Goal: Task Accomplishment & Management: Complete application form

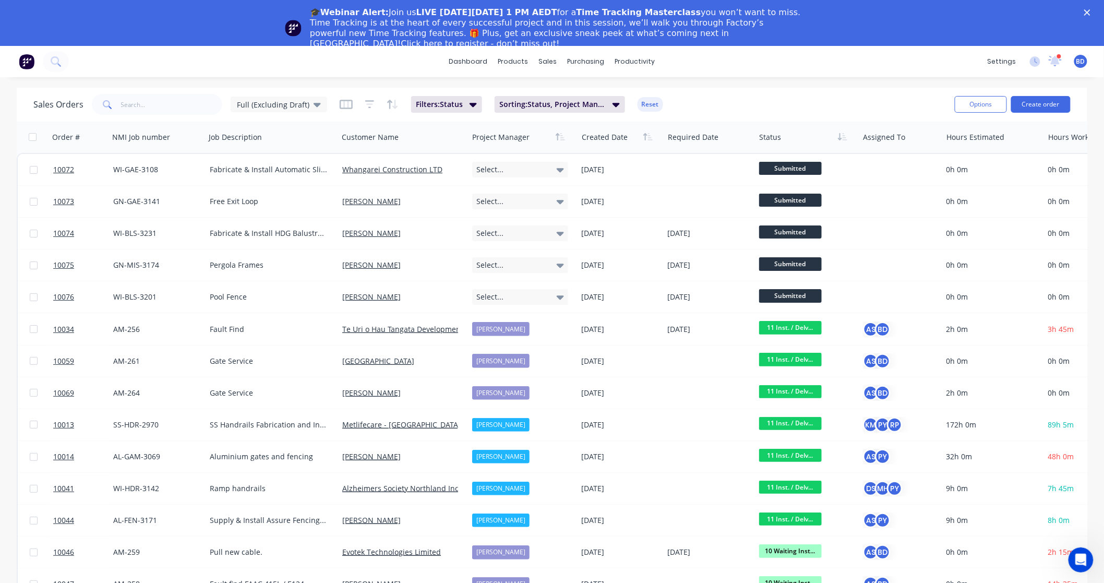
click at [1091, 13] on polygon "Close" at bounding box center [1088, 12] width 6 height 6
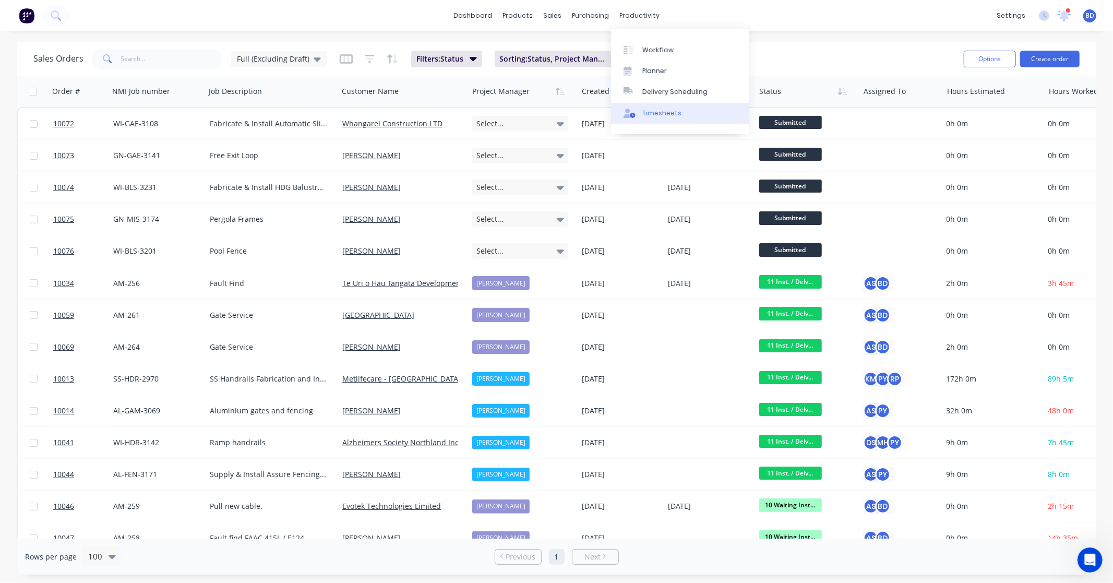
click at [636, 112] on div at bounding box center [632, 113] width 16 height 9
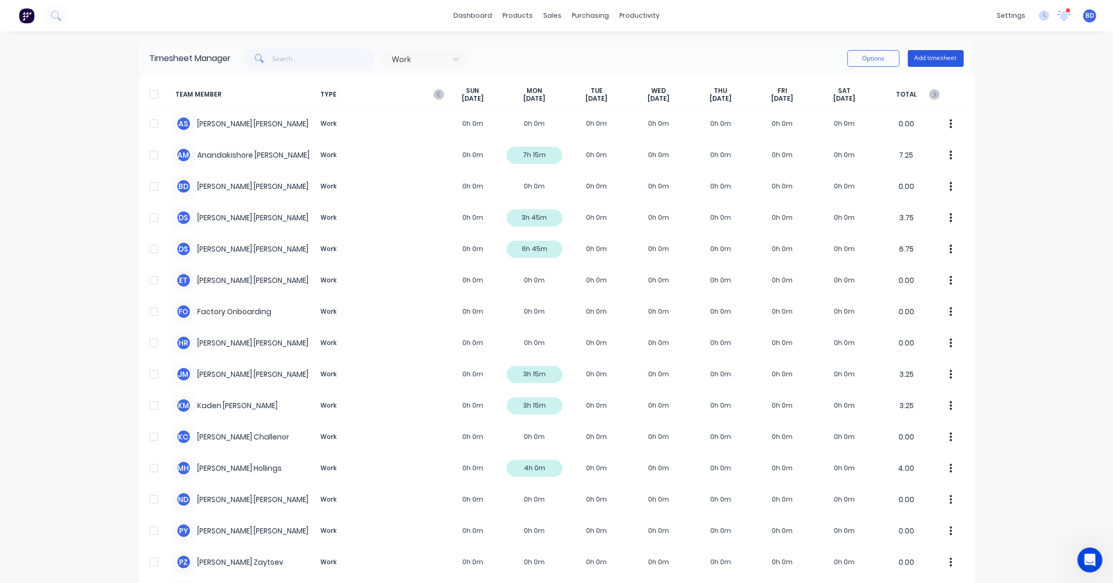
click at [950, 57] on button "Add timesheet" at bounding box center [936, 58] width 56 height 17
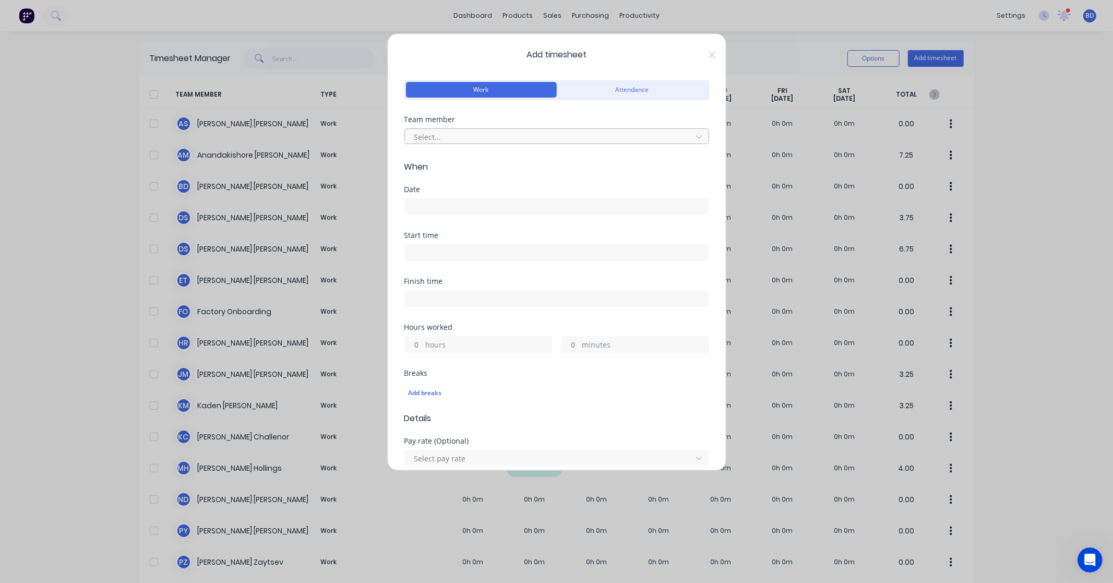
click at [450, 133] on div at bounding box center [549, 136] width 273 height 13
click at [709, 55] on icon at bounding box center [712, 54] width 6 height 7
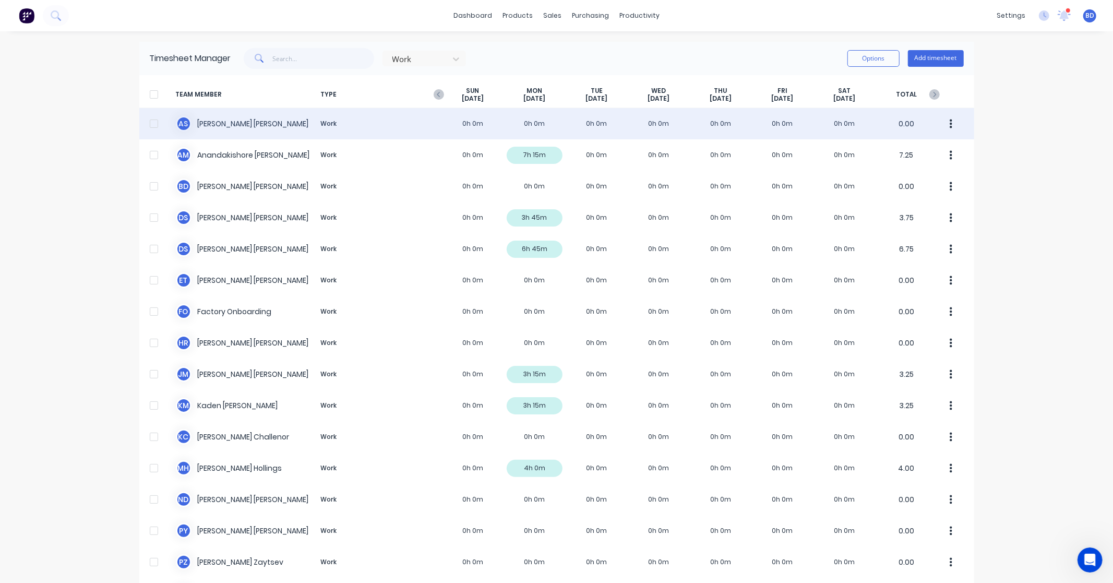
click at [243, 124] on div "A S Albert Scown Work 0h 0m 0h 0m 0h 0m 0h 0m 0h 0m 0h 0m 0h 0m 0.00" at bounding box center [556, 123] width 835 height 31
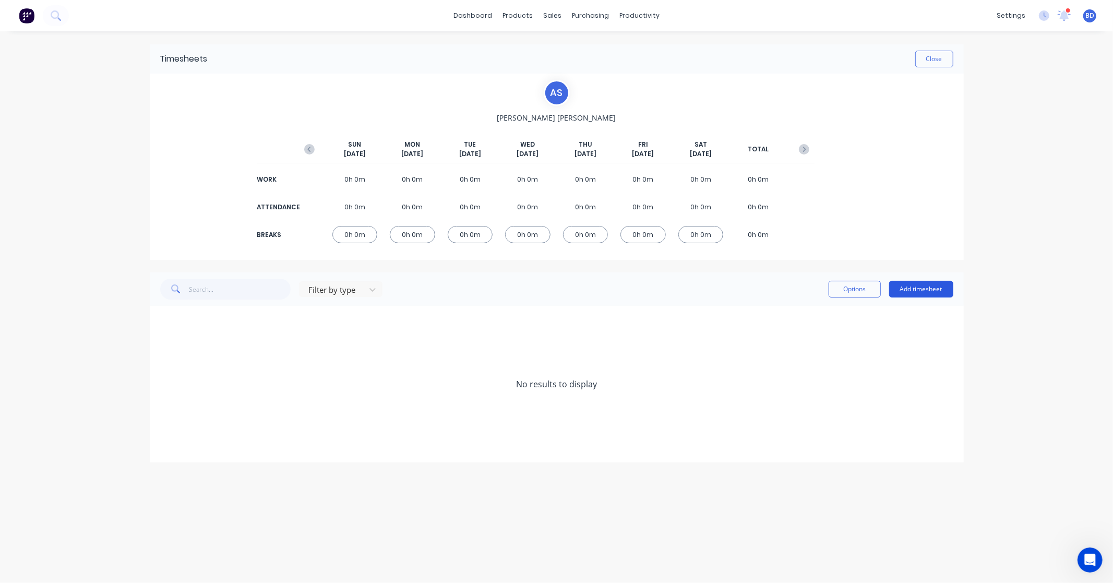
click at [918, 292] on button "Add timesheet" at bounding box center [921, 289] width 64 height 17
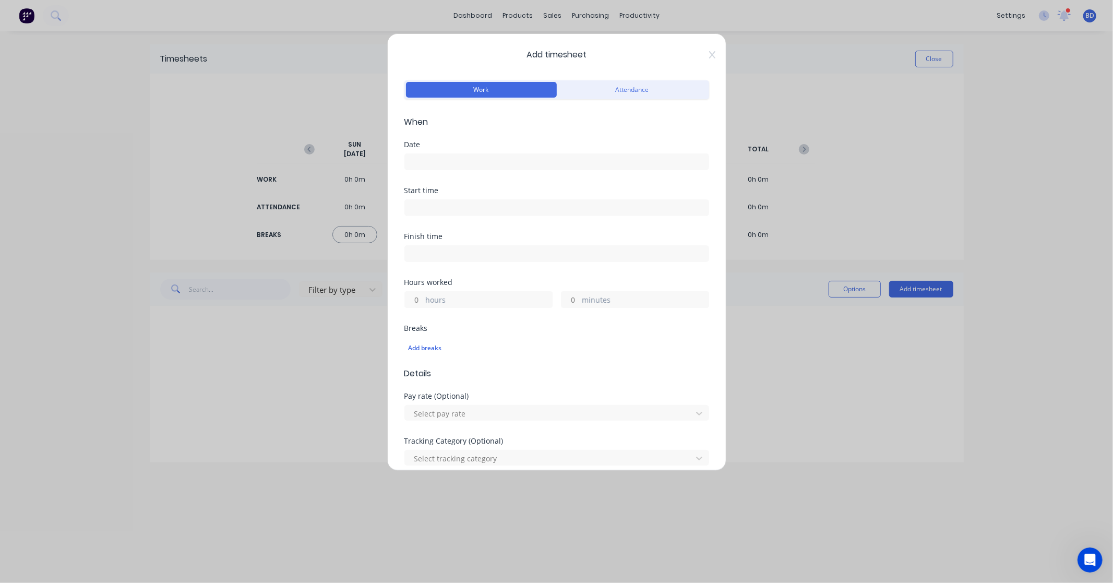
click at [418, 163] on input at bounding box center [557, 162] width 304 height 16
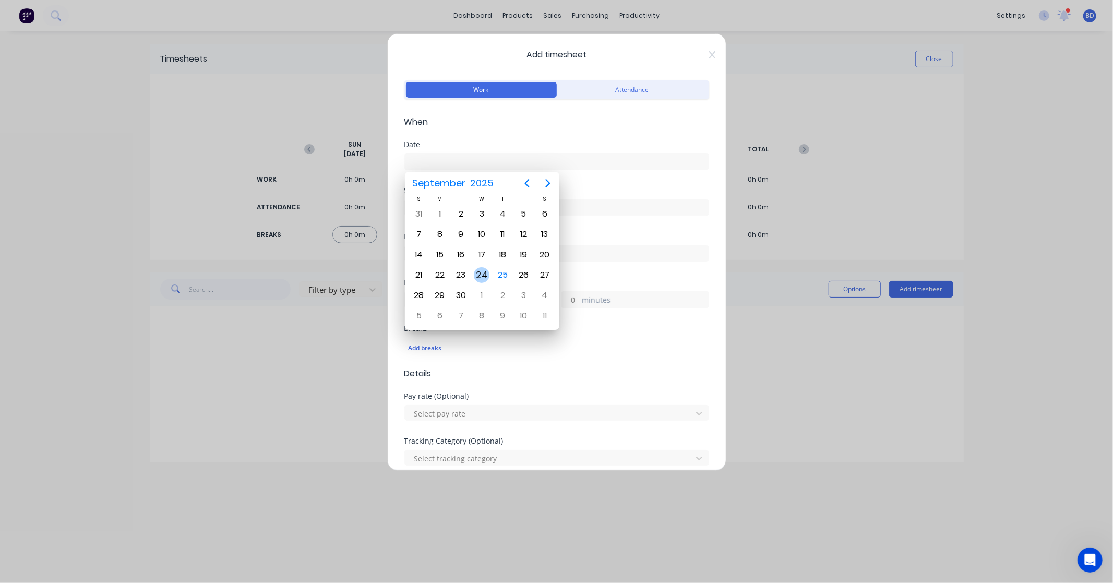
click at [486, 276] on div "24" at bounding box center [482, 275] width 16 height 16
type input "24/09/2025"
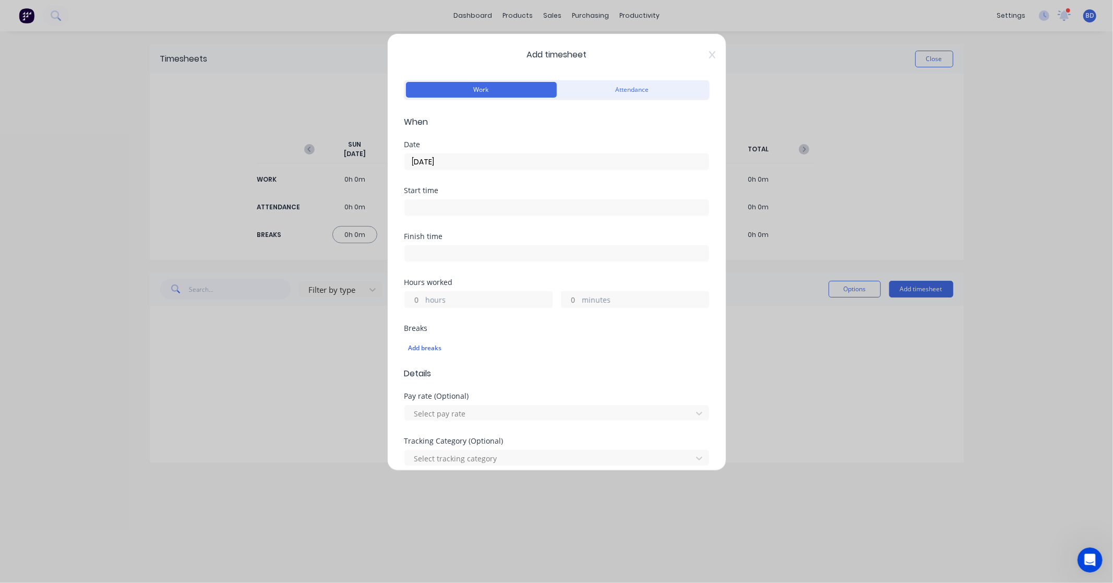
click at [505, 209] on input at bounding box center [557, 208] width 304 height 16
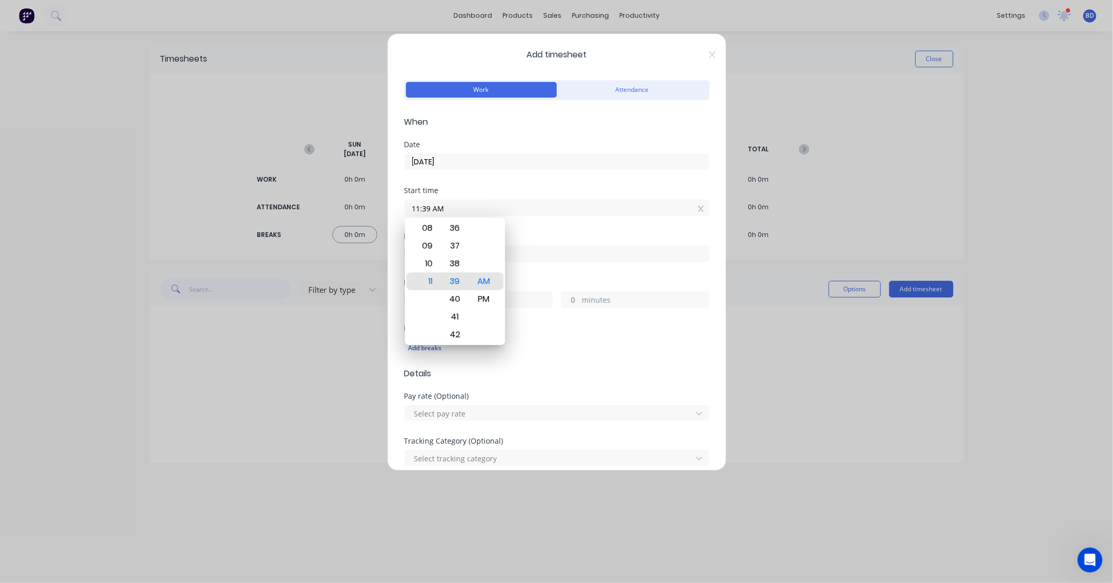
drag, startPoint x: 507, startPoint y: 207, endPoint x: 261, endPoint y: 202, distance: 245.9
click at [261, 202] on div "Add timesheet Work Attendance When Date 24/09/2025 Start time 11:39 AM Finish t…" at bounding box center [556, 291] width 1113 height 583
paste input "9:45"
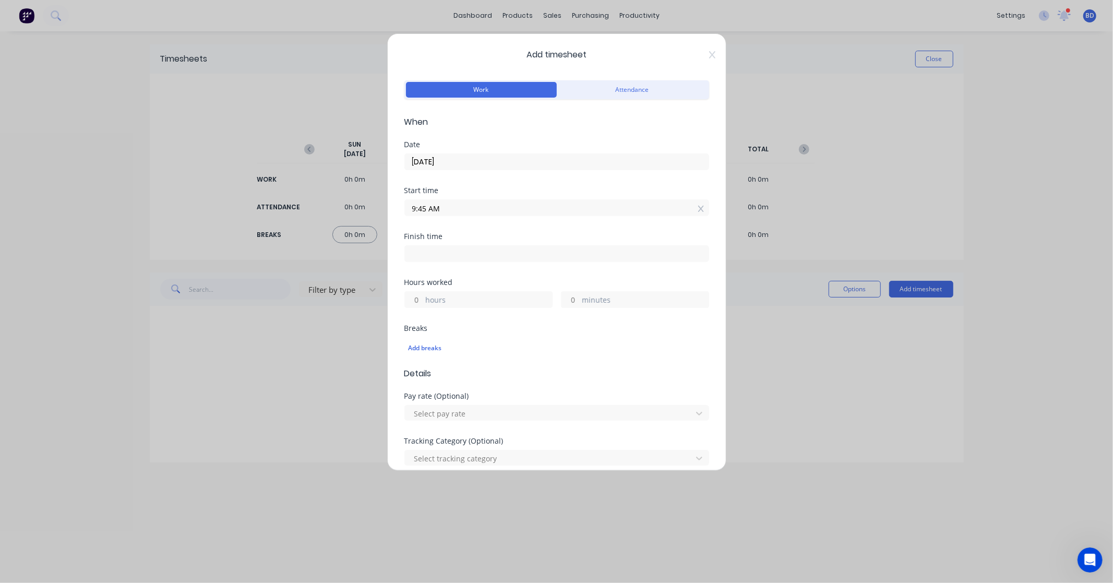
type input "09:45 AM"
click at [474, 256] on input at bounding box center [557, 254] width 304 height 16
type input "11:39 AM"
type input "1"
type input "54"
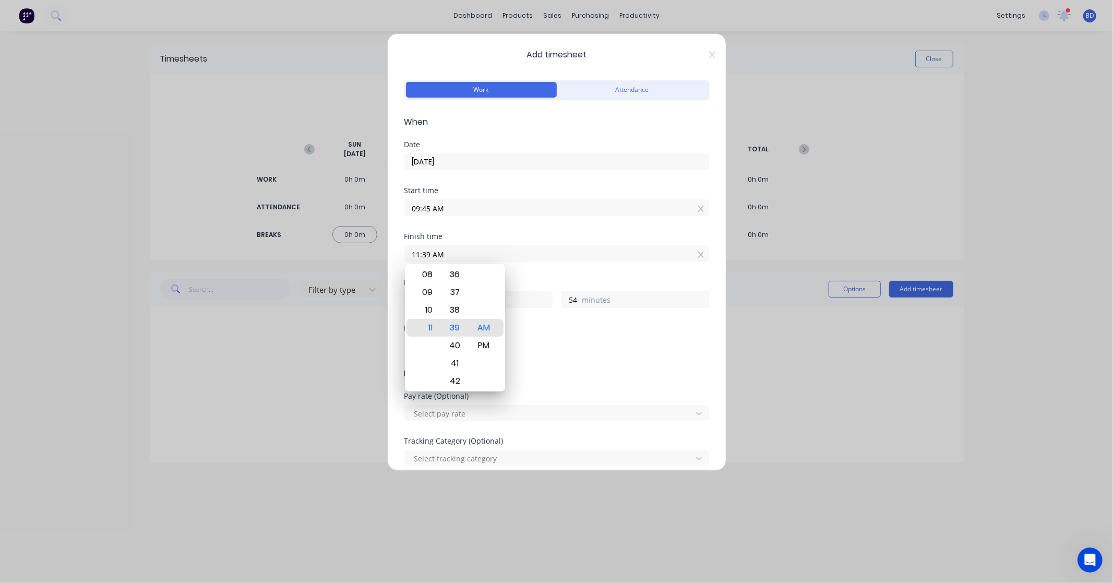
drag, startPoint x: 479, startPoint y: 254, endPoint x: 368, endPoint y: 255, distance: 110.6
click at [368, 255] on div "Add timesheet Work Attendance When Date 24/09/2025 Start time 09:45 AM Finish t…" at bounding box center [556, 291] width 1113 height 583
paste input "6:45 P"
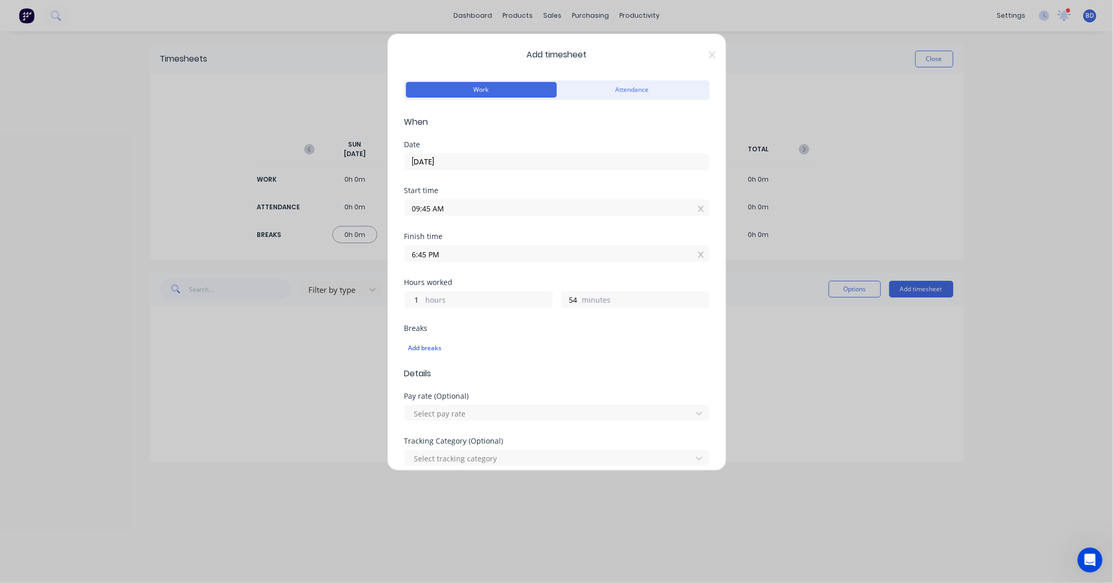
type input "06:45 PM"
type input "9"
type input "0"
click at [499, 276] on div "Finish time 06:45 PM" at bounding box center [556, 256] width 305 height 46
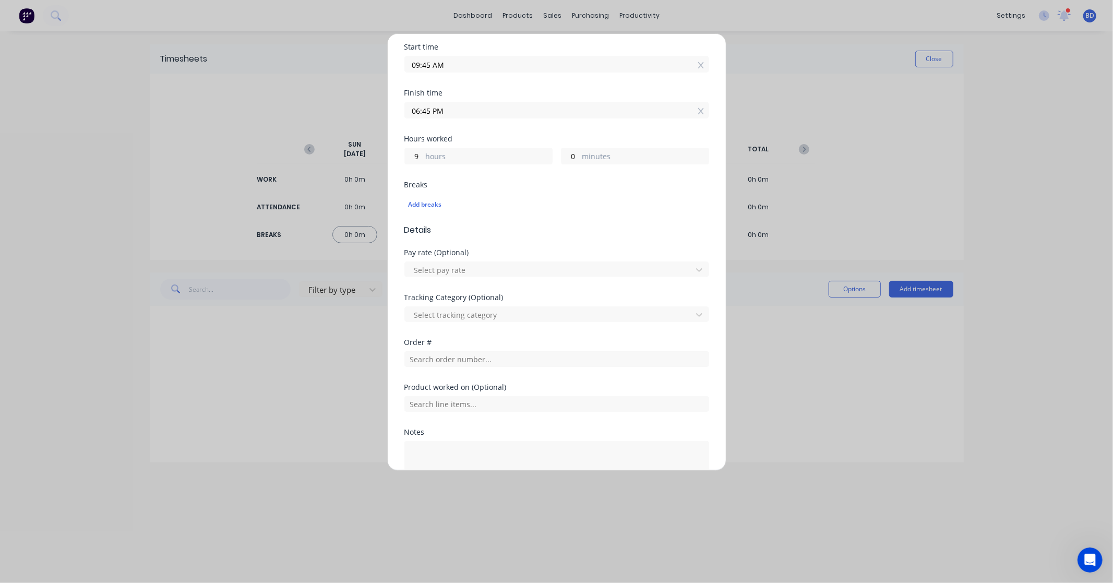
scroll to position [174, 0]
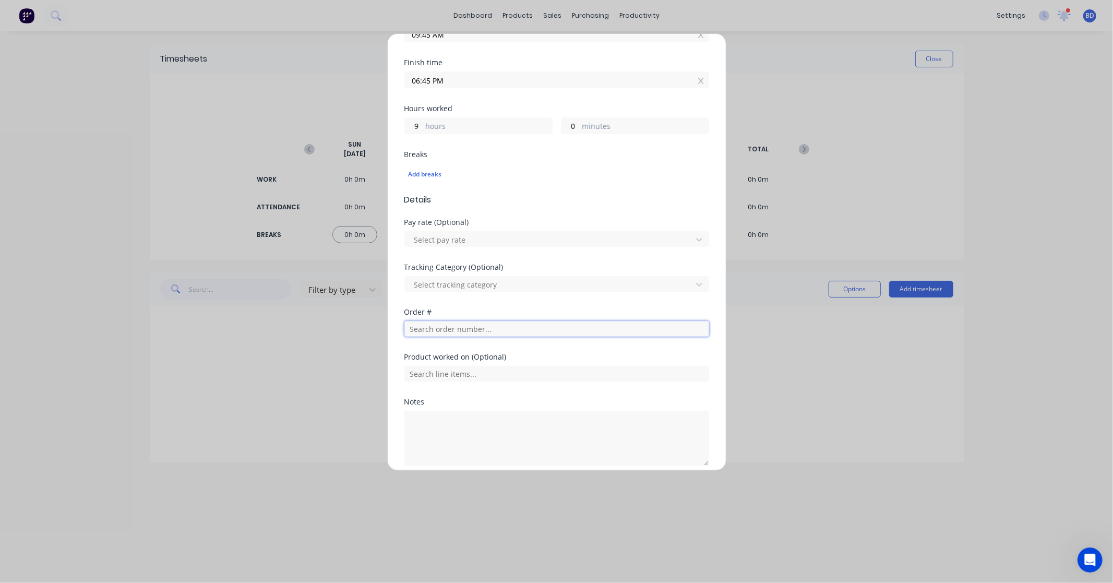
click at [467, 334] on input "text" at bounding box center [556, 329] width 305 height 16
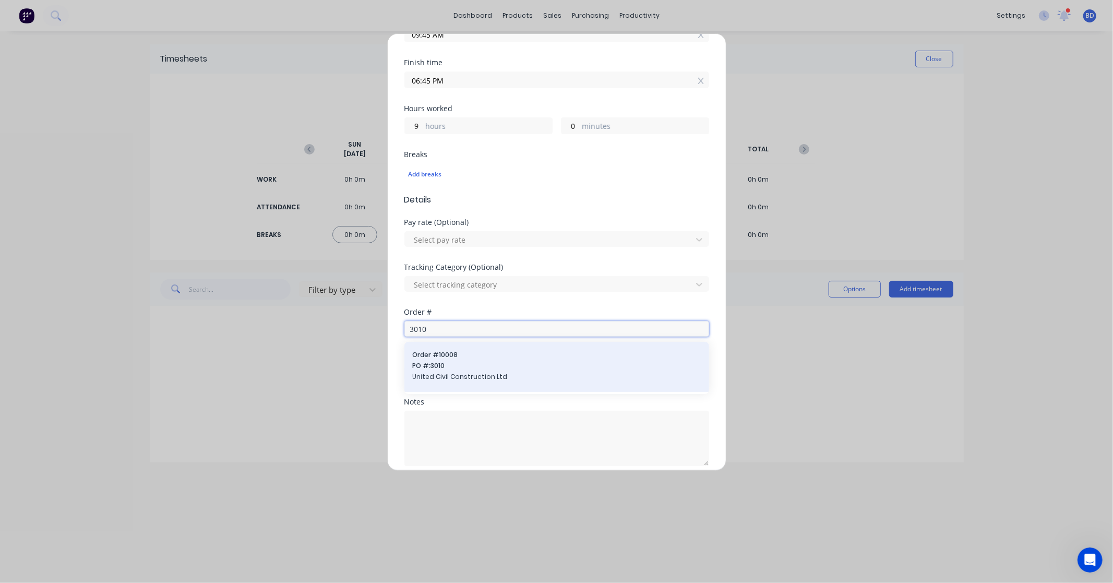
type input "3010"
click at [472, 362] on span "PO #: 3010" at bounding box center [557, 365] width 288 height 9
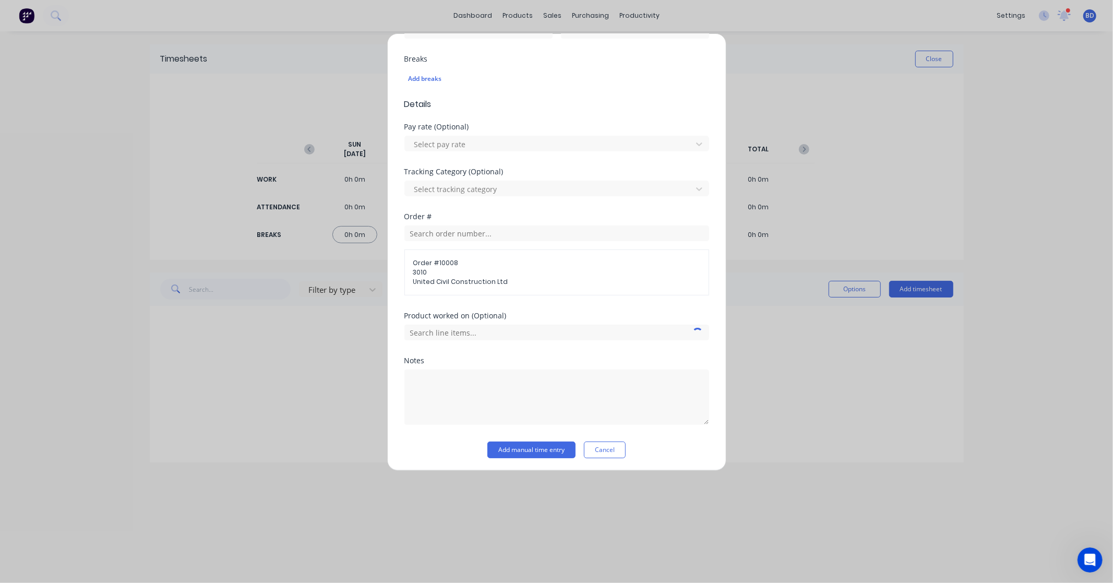
scroll to position [272, 0]
click at [545, 327] on input "text" at bounding box center [556, 330] width 305 height 16
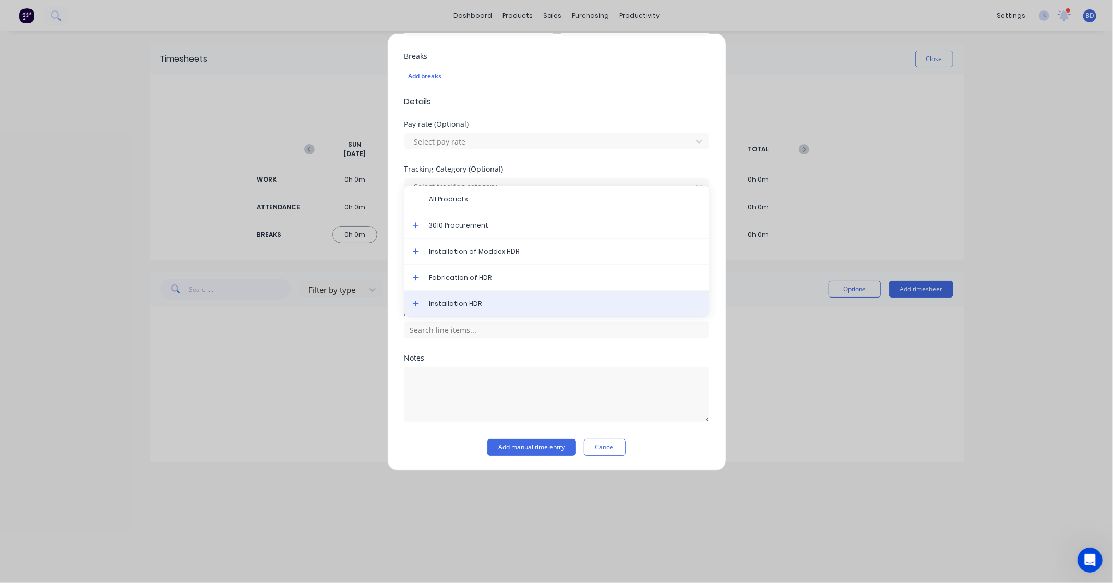
click at [507, 298] on div "Installation HDR" at bounding box center [556, 304] width 305 height 26
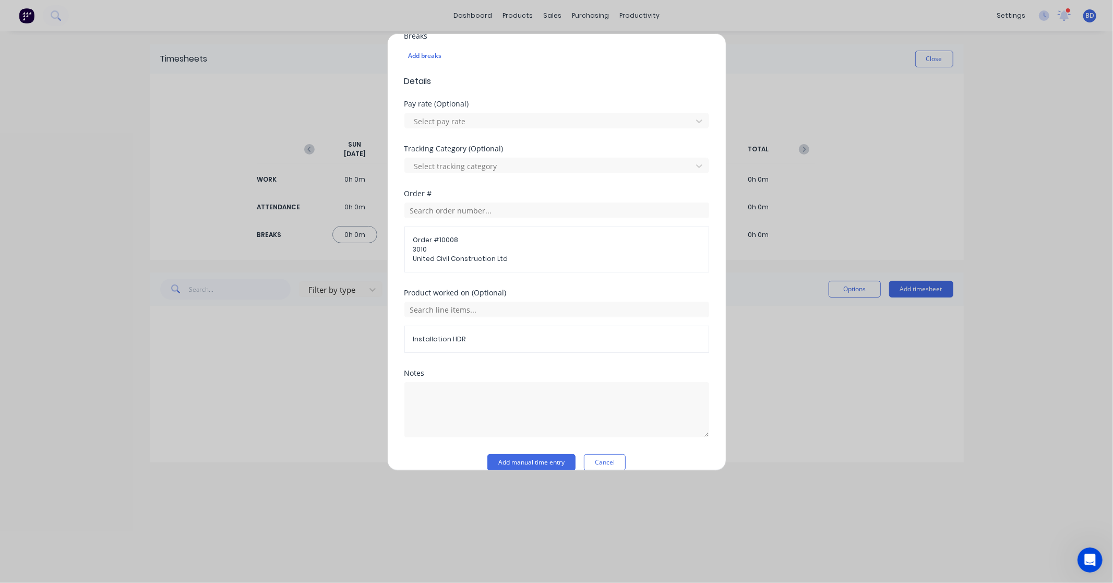
scroll to position [308, 0]
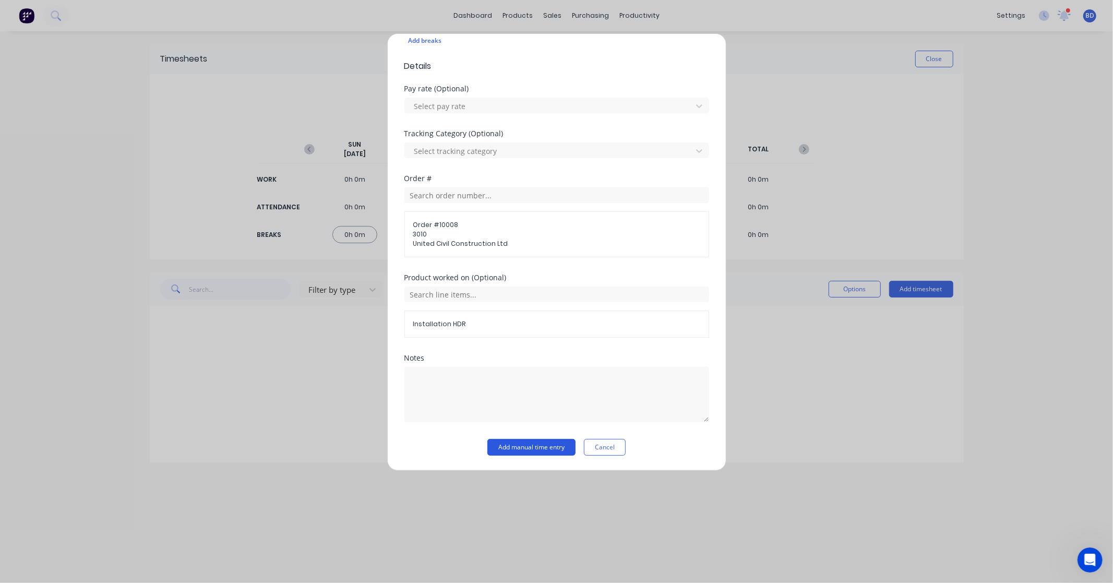
click at [523, 445] on button "Add manual time entry" at bounding box center [531, 447] width 88 height 17
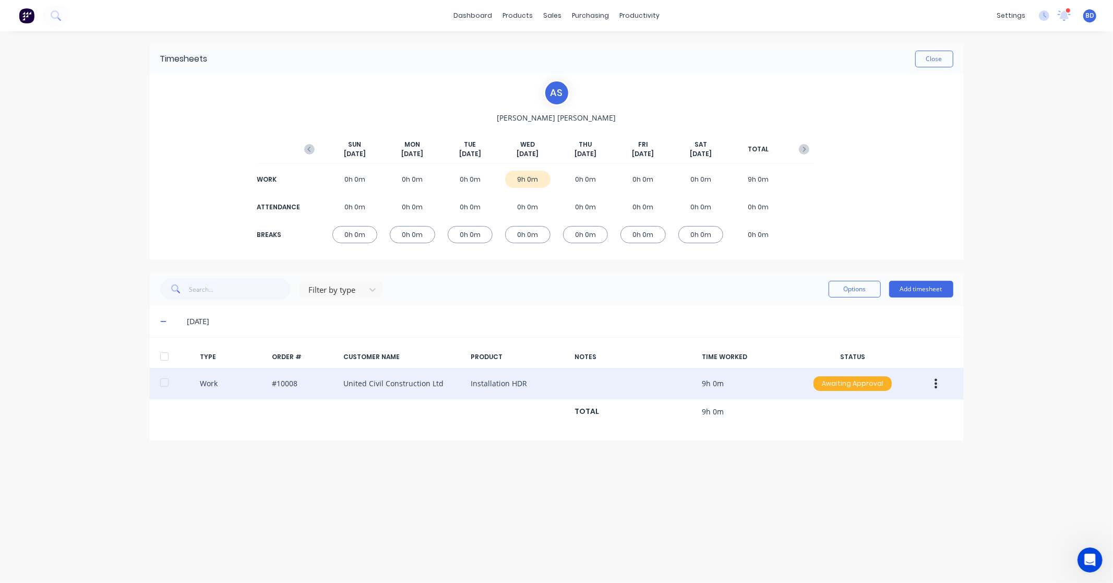
click at [841, 383] on div "Awaiting Approval" at bounding box center [853, 383] width 78 height 15
click at [848, 440] on div "Approved" at bounding box center [830, 436] width 86 height 15
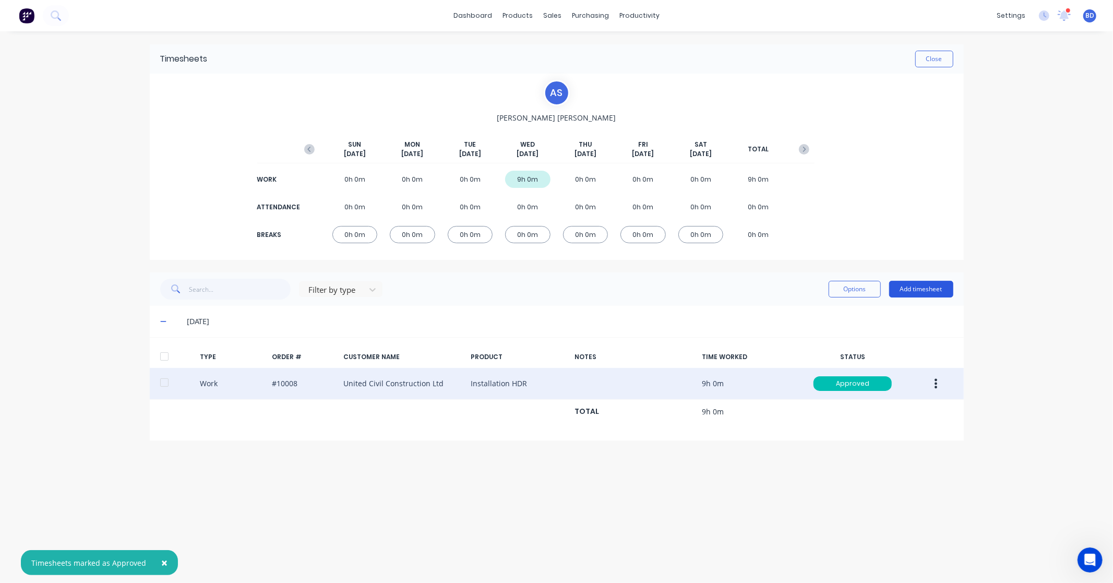
click at [930, 290] on button "Add timesheet" at bounding box center [921, 289] width 64 height 17
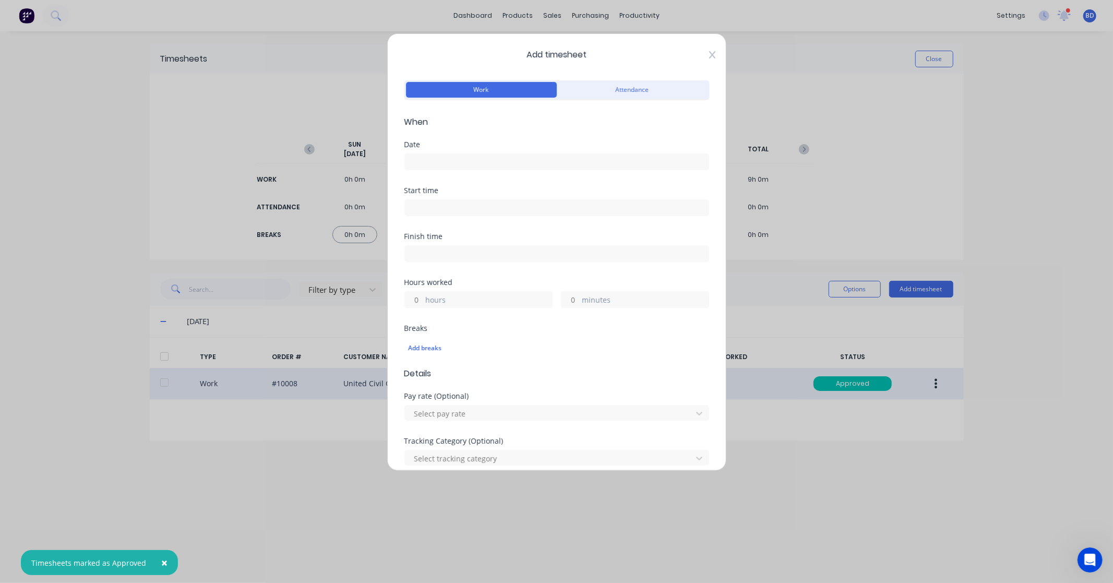
click at [709, 58] on icon at bounding box center [712, 55] width 6 height 8
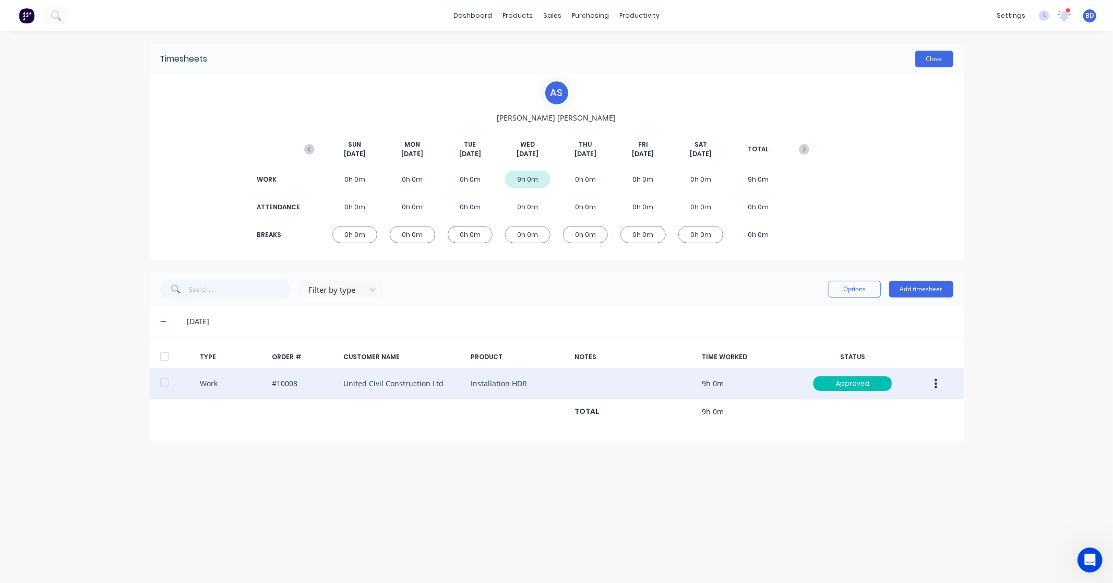
click at [940, 61] on button "Close" at bounding box center [934, 59] width 38 height 17
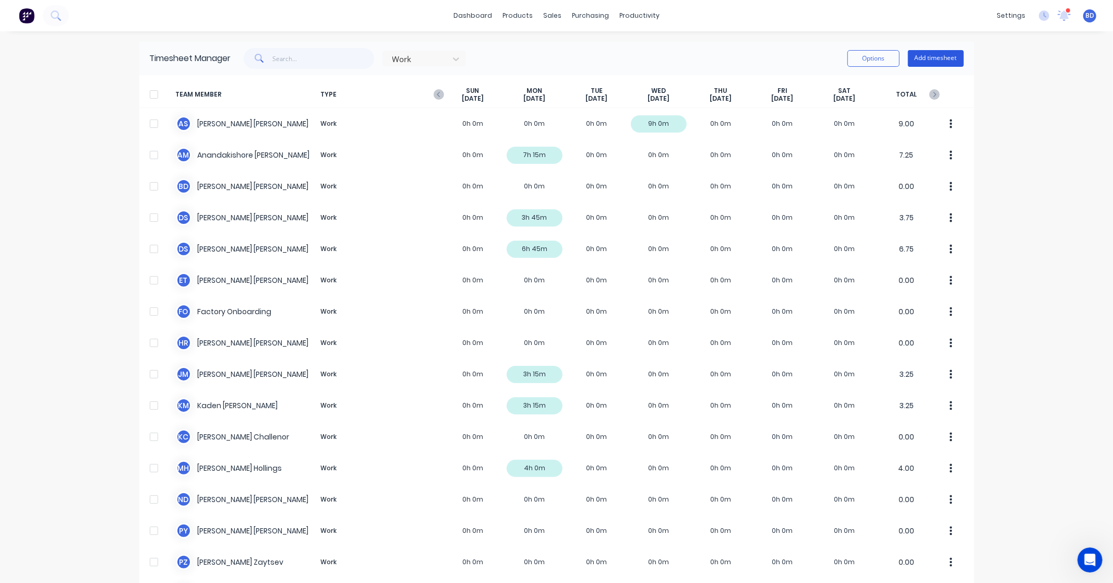
click at [950, 54] on button "Add timesheet" at bounding box center [936, 58] width 56 height 17
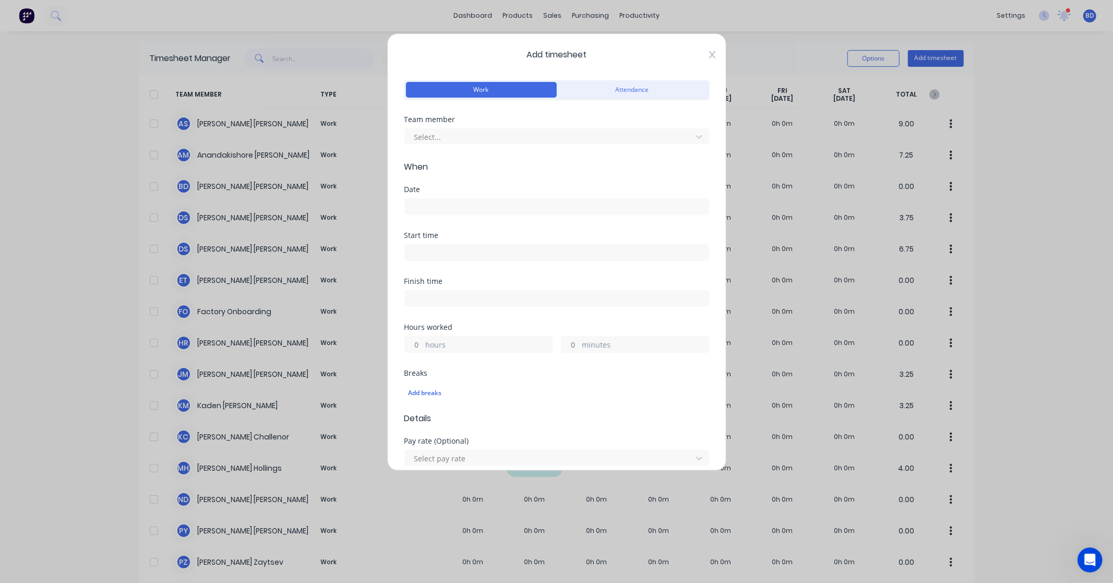
click at [709, 58] on icon at bounding box center [712, 55] width 6 height 8
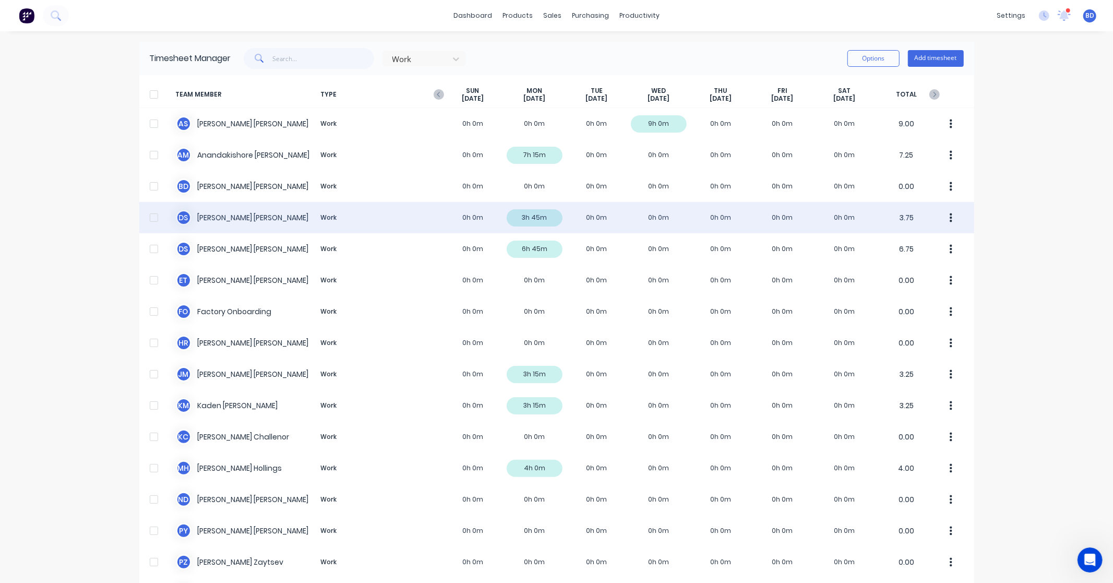
click at [242, 217] on div "D S Darrin Sangster Work 0h 0m 3h 45m 0h 0m 0h 0m 0h 0m 0h 0m 0h 0m 3.75" at bounding box center [556, 217] width 835 height 31
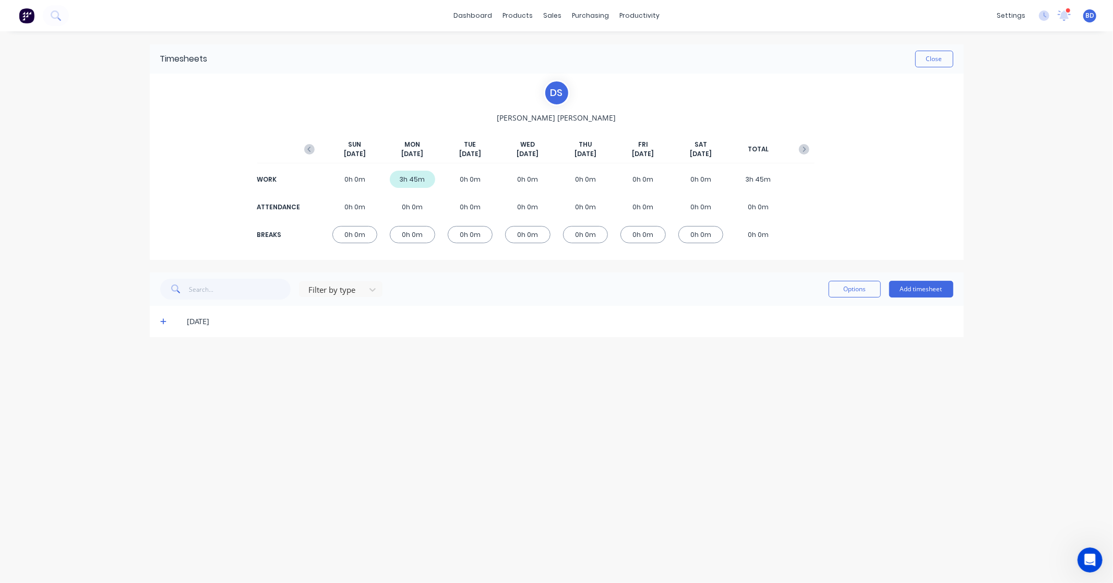
click at [163, 320] on icon at bounding box center [163, 322] width 6 height 6
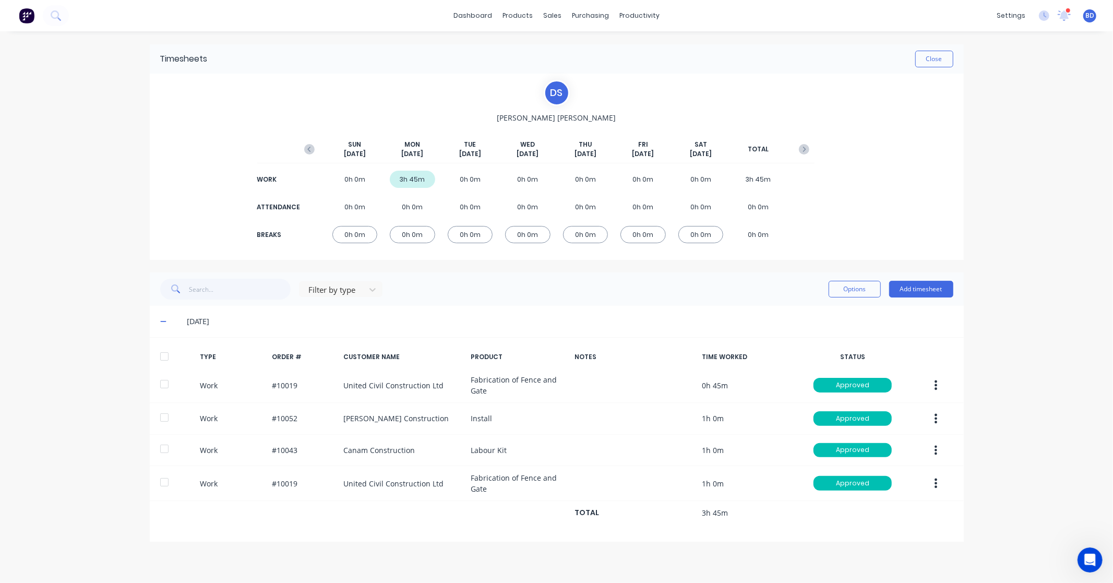
click at [164, 313] on div "22/09/25" at bounding box center [557, 321] width 814 height 31
click at [158, 319] on div "22/09/25" at bounding box center [557, 321] width 814 height 31
click at [164, 321] on icon at bounding box center [163, 321] width 7 height 7
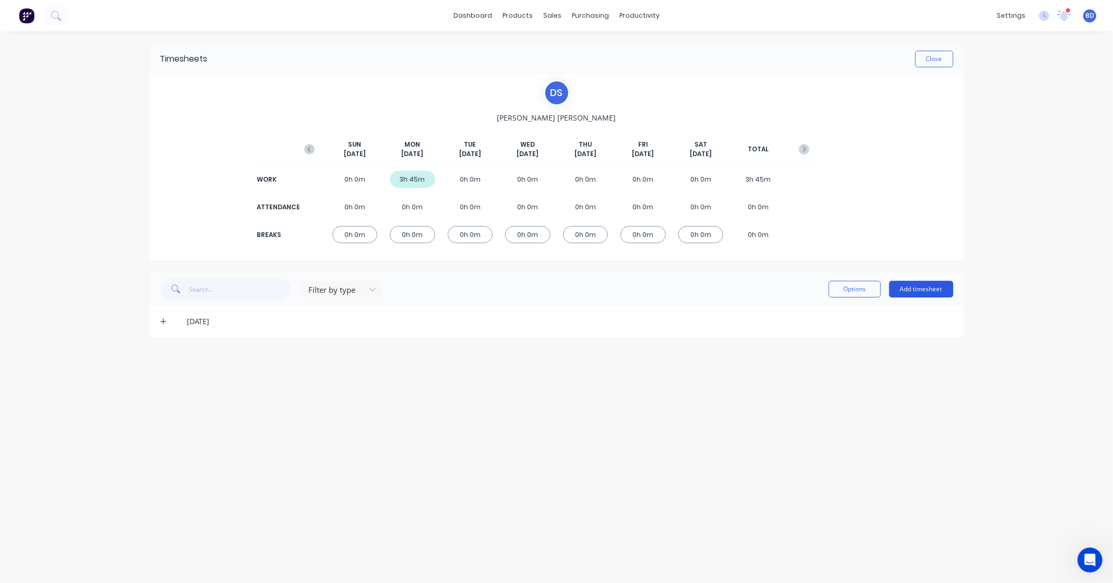
click at [942, 293] on button "Add timesheet" at bounding box center [921, 289] width 64 height 17
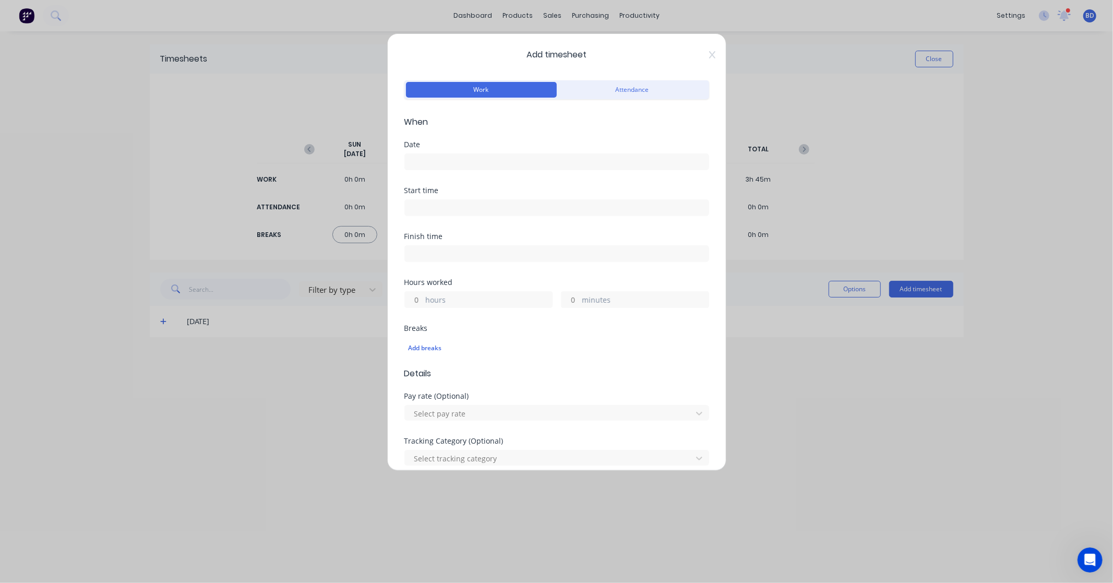
click at [481, 152] on div at bounding box center [556, 160] width 305 height 19
click at [479, 156] on input at bounding box center [557, 162] width 304 height 16
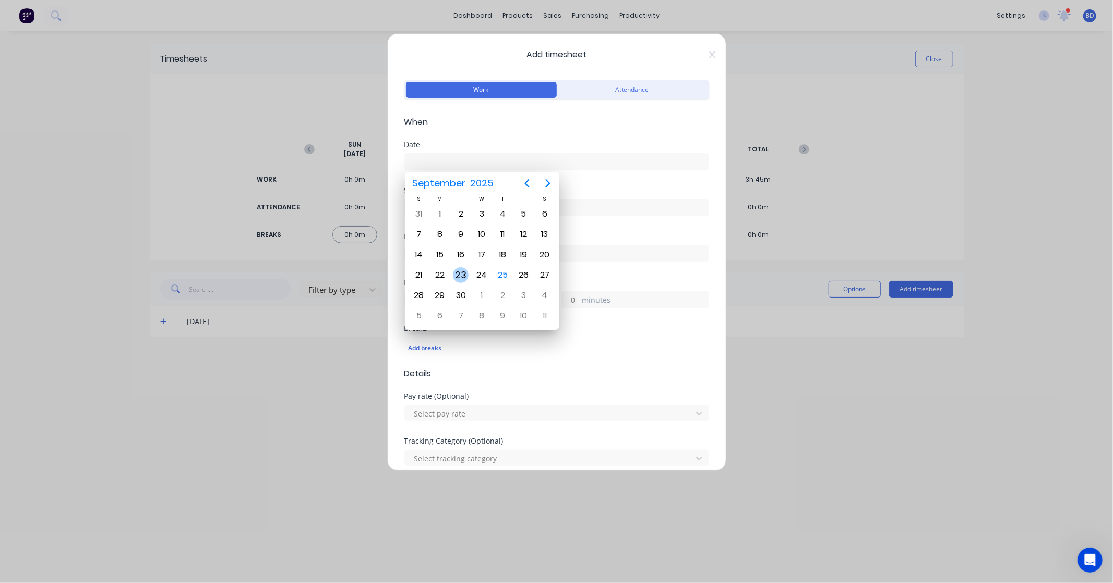
click at [461, 270] on div "23" at bounding box center [461, 275] width 16 height 16
type input "23/09/2025"
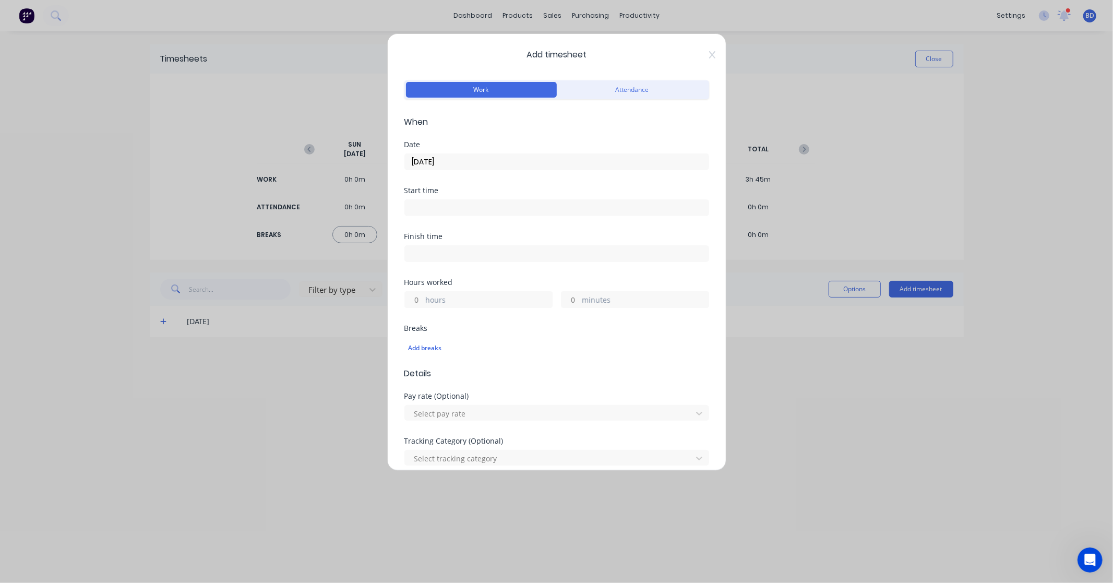
click at [443, 210] on input at bounding box center [557, 208] width 304 height 16
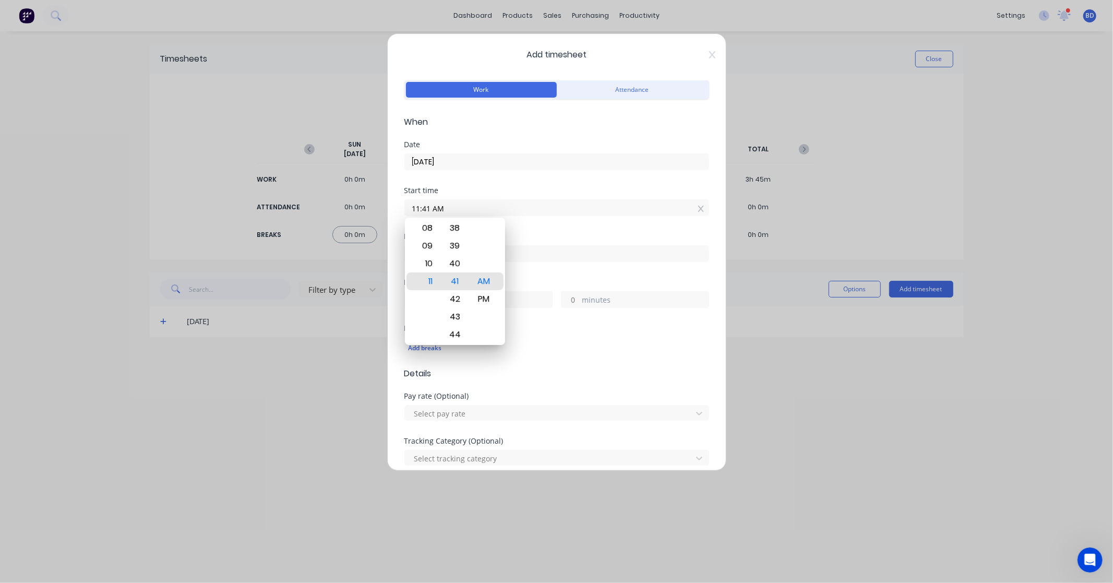
drag, startPoint x: 451, startPoint y: 207, endPoint x: 367, endPoint y: 206, distance: 84.0
click at [367, 206] on div "Add timesheet Work Attendance When Date 23/09/2025 Start time 11:41 AM Finish t…" at bounding box center [556, 291] width 1113 height 583
paste input "8:00"
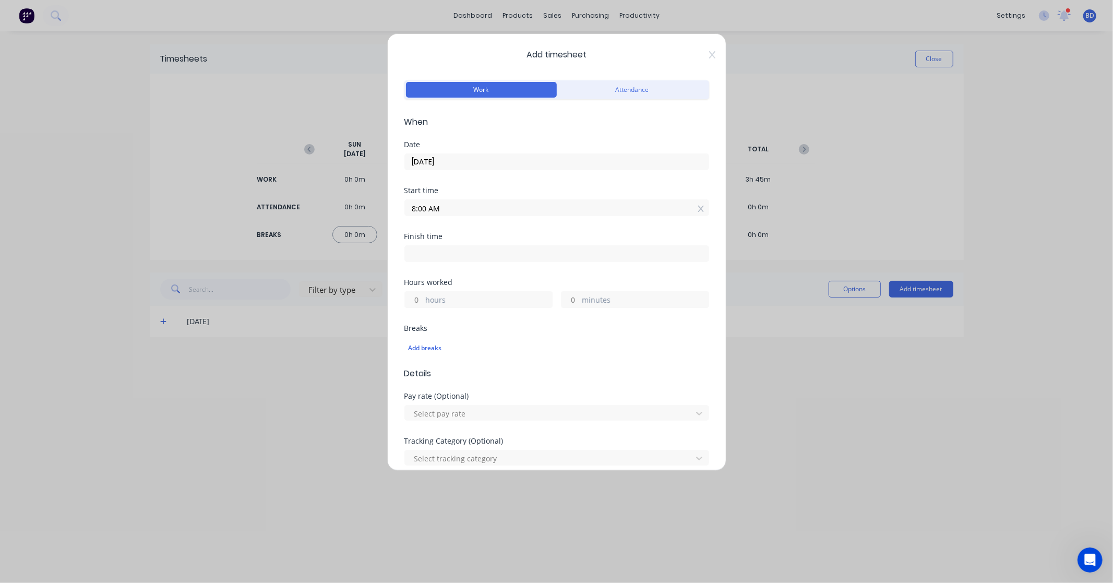
type input "08:00 AM"
click at [434, 240] on div "Finish time" at bounding box center [556, 236] width 305 height 7
click at [437, 254] on input at bounding box center [557, 254] width 304 height 16
type input "11:41 AM"
type input "3"
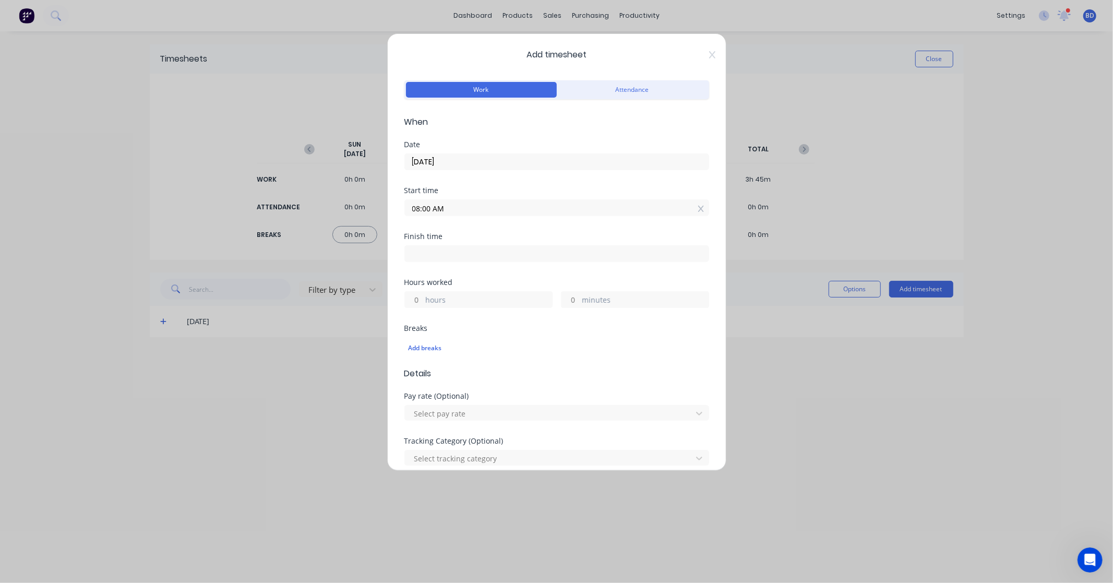
type input "41"
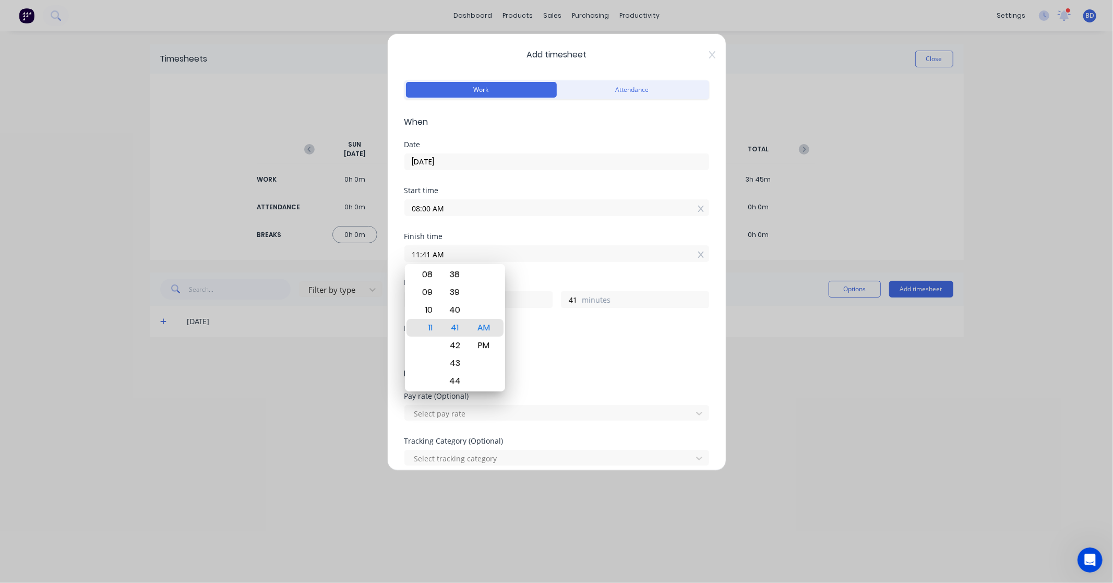
drag, startPoint x: 461, startPoint y: 255, endPoint x: 338, endPoint y: 258, distance: 123.2
click at [337, 256] on div "Add timesheet Work Attendance When Date 23/09/2025 Start time 08:00 AM Finish t…" at bounding box center [556, 291] width 1113 height 583
paste input "4:30 P"
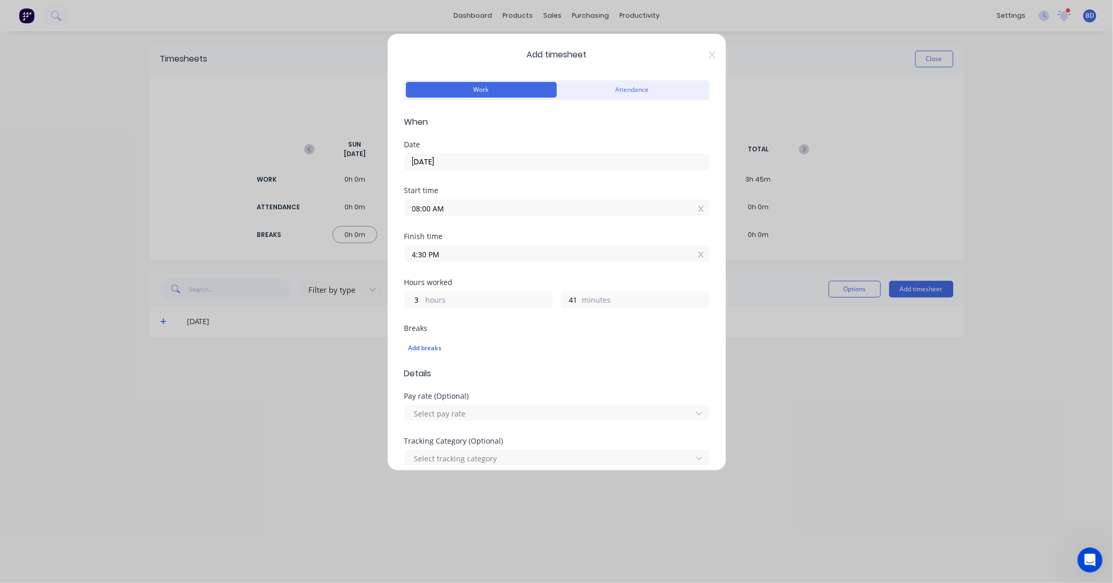
type input "04:30 PM"
type input "8"
type input "30"
click at [518, 277] on div "Finish time 04:30 PM" at bounding box center [556, 256] width 305 height 46
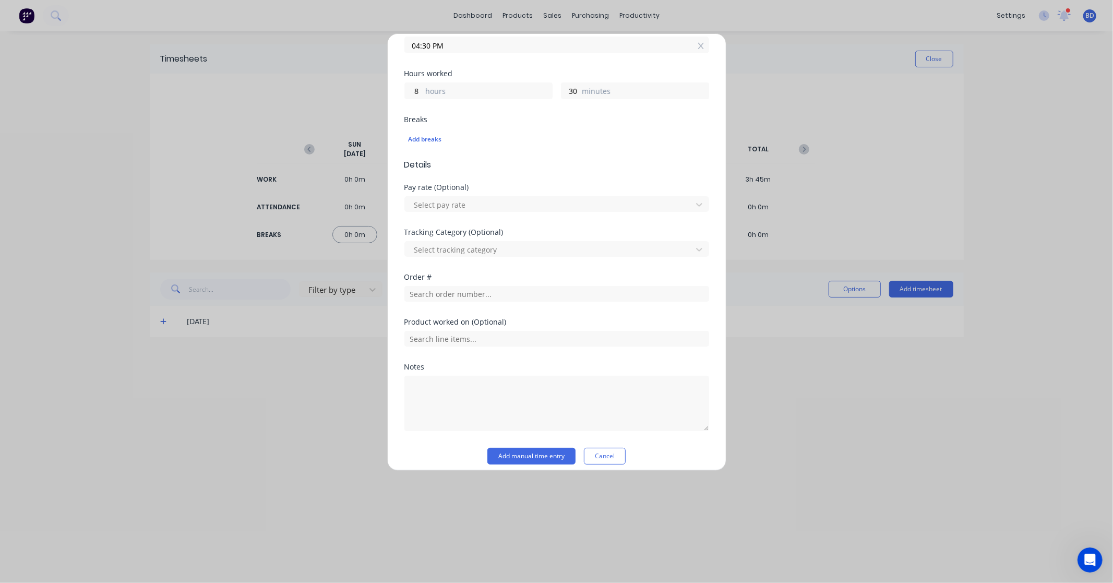
scroll to position [217, 0]
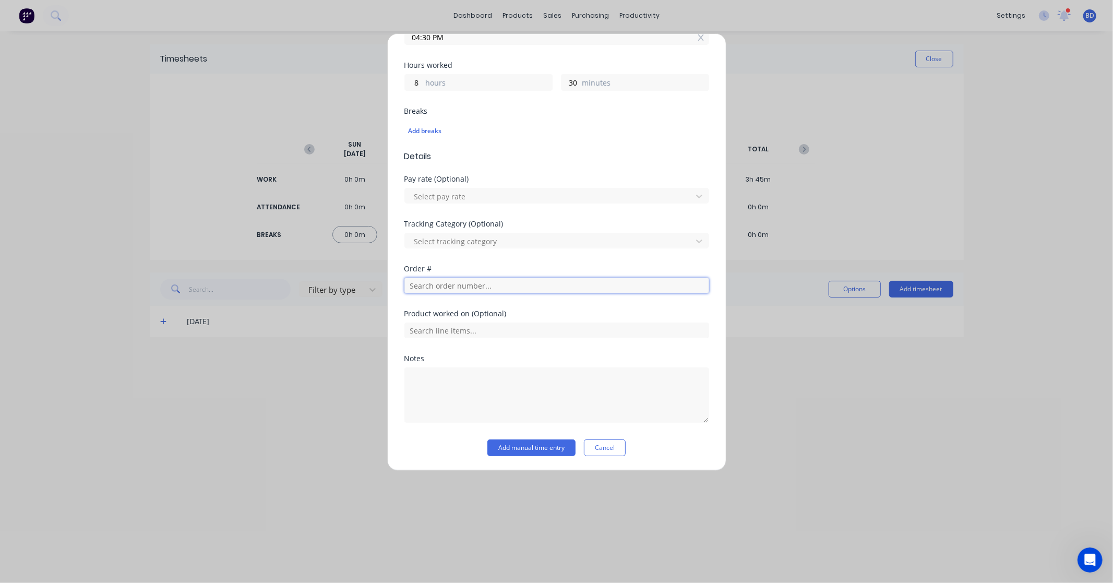
click at [495, 292] on input "text" at bounding box center [556, 286] width 305 height 16
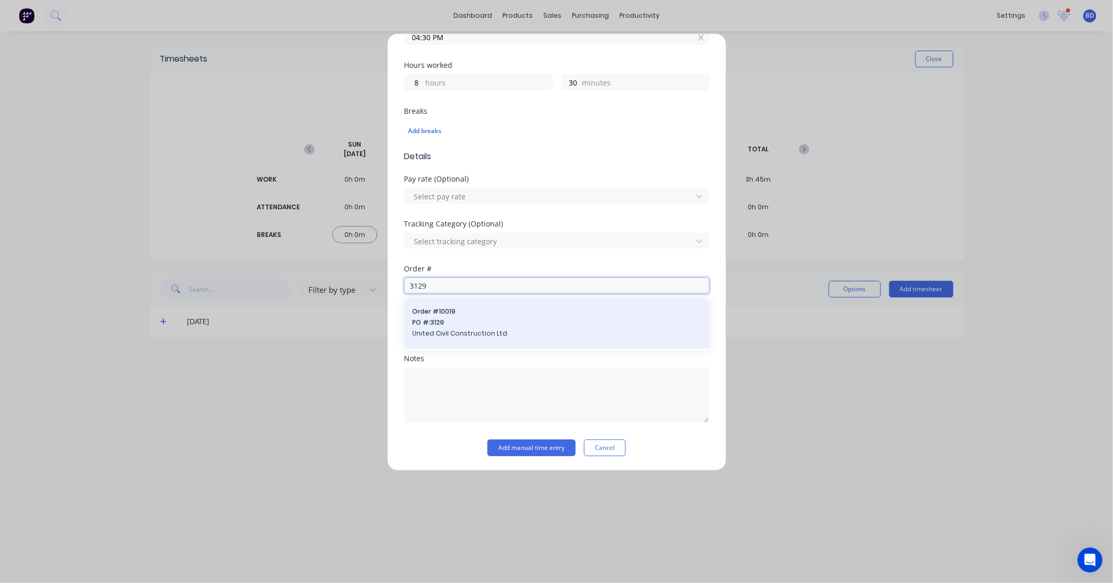
type input "3129"
click at [487, 323] on span "PO #: 3129" at bounding box center [557, 322] width 288 height 9
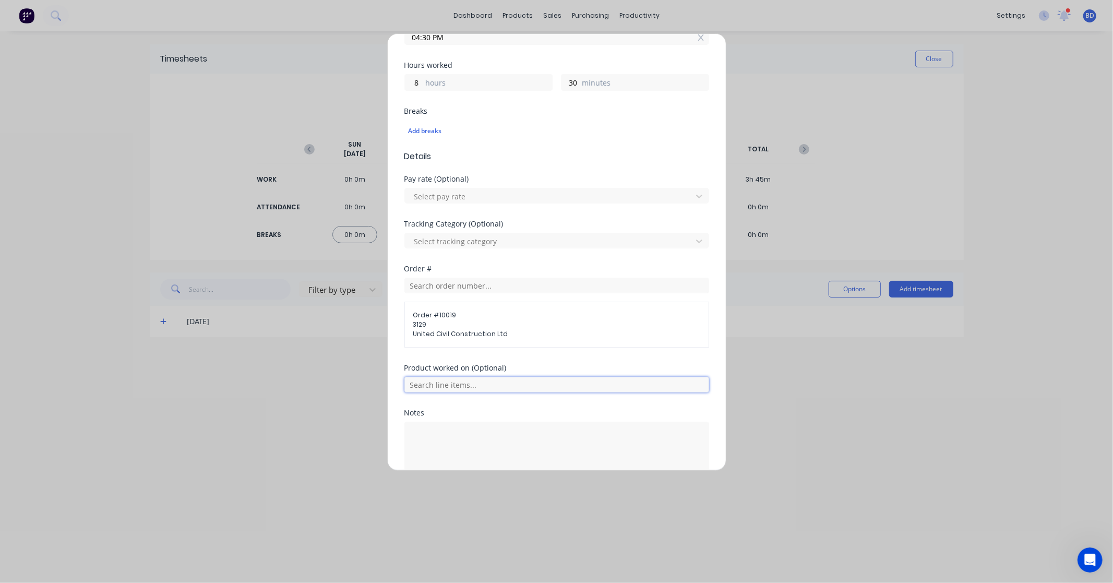
click at [552, 385] on input "text" at bounding box center [556, 385] width 305 height 16
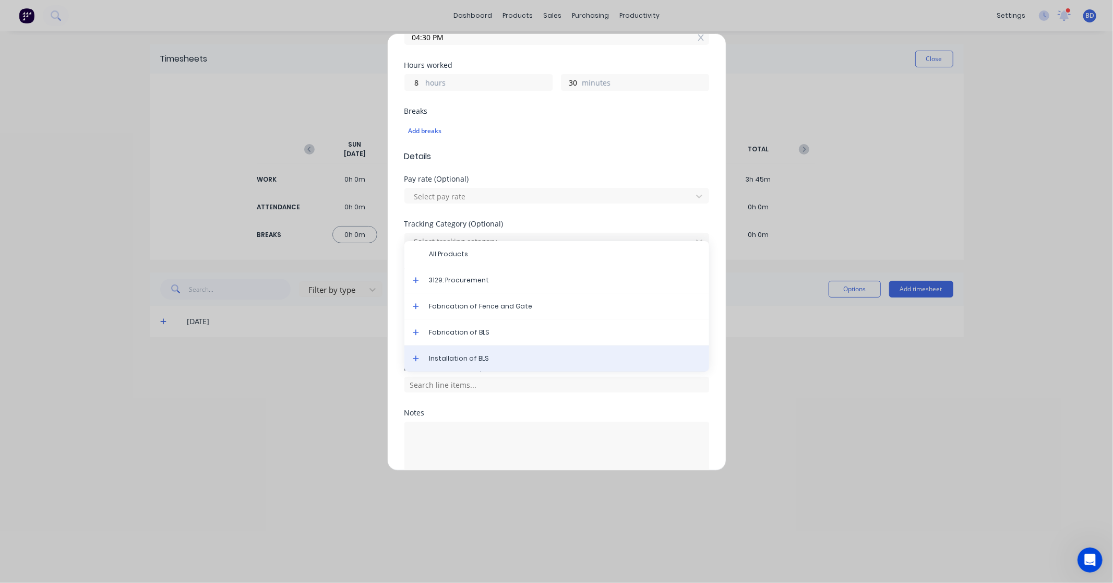
click at [545, 359] on span "Installation of BLS" at bounding box center [565, 358] width 271 height 9
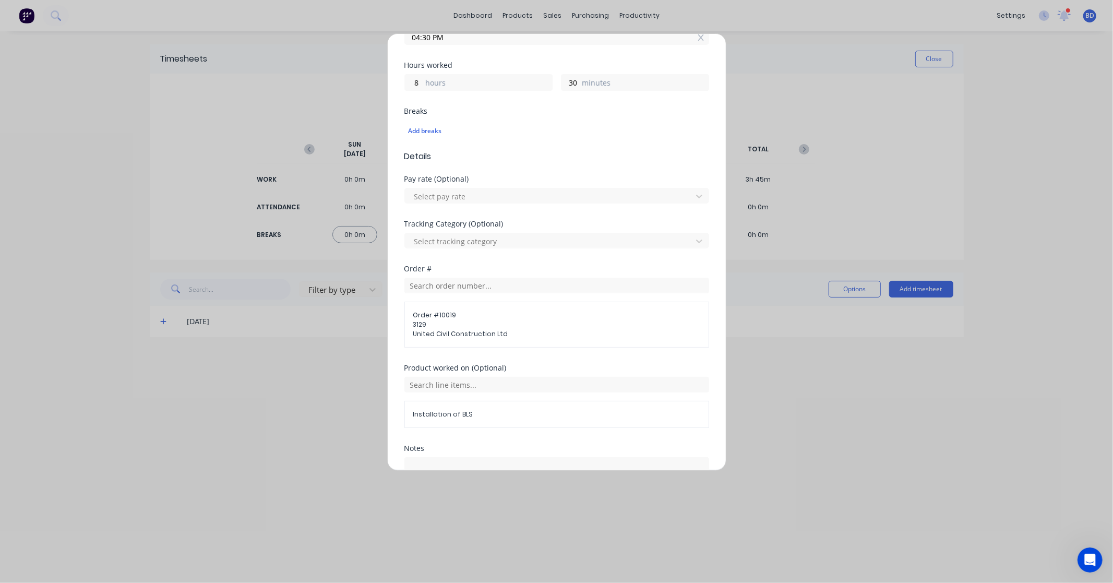
scroll to position [308, 0]
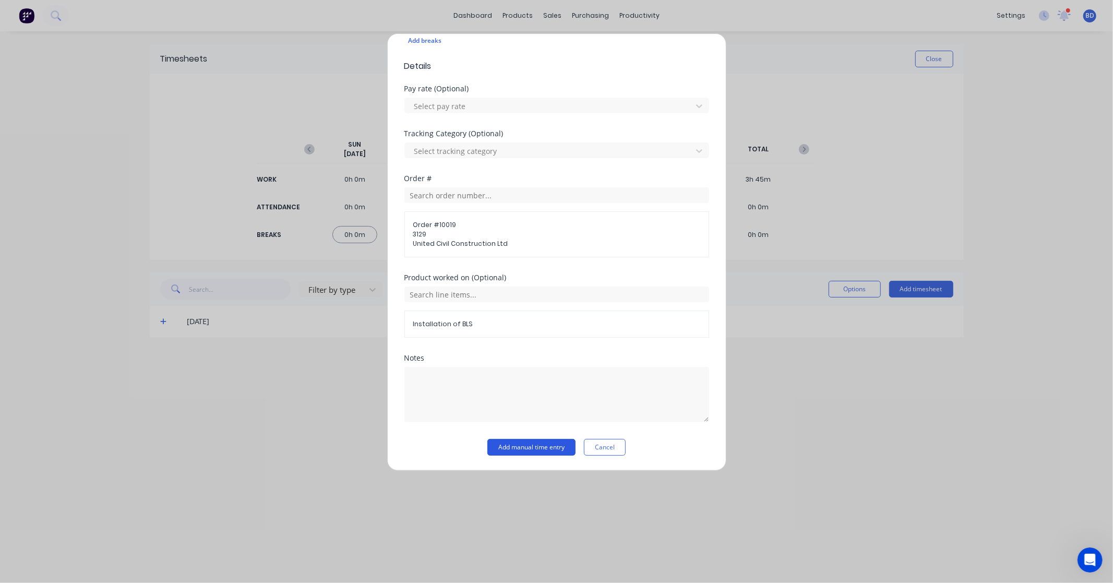
click at [515, 447] on button "Add manual time entry" at bounding box center [531, 447] width 88 height 17
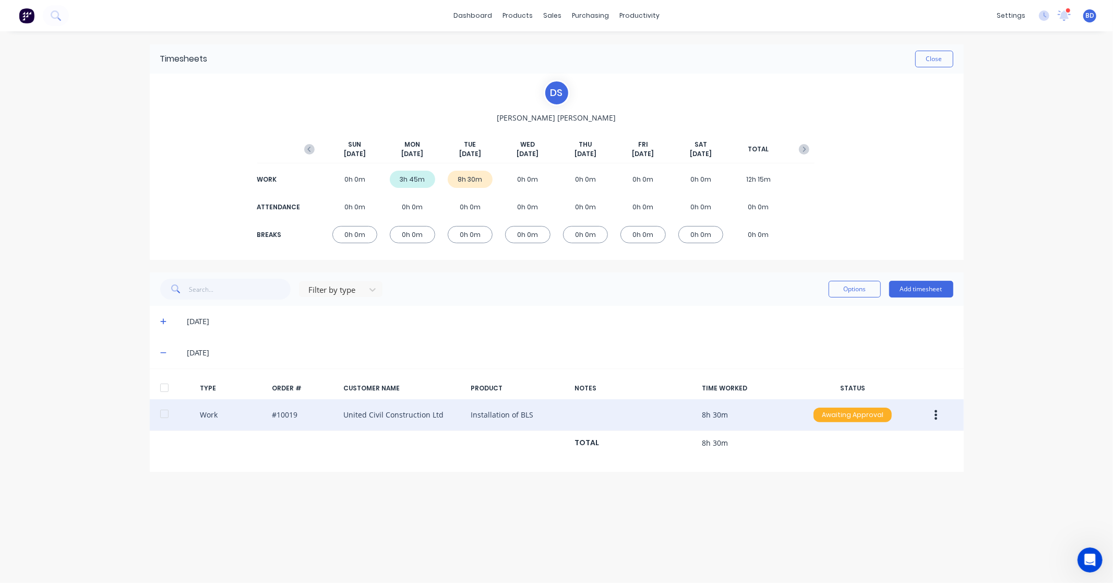
click at [864, 420] on div "Awaiting Approval" at bounding box center [853, 415] width 78 height 15
click at [840, 467] on div "Approved" at bounding box center [830, 467] width 86 height 15
click at [922, 291] on button "Add timesheet" at bounding box center [921, 289] width 64 height 17
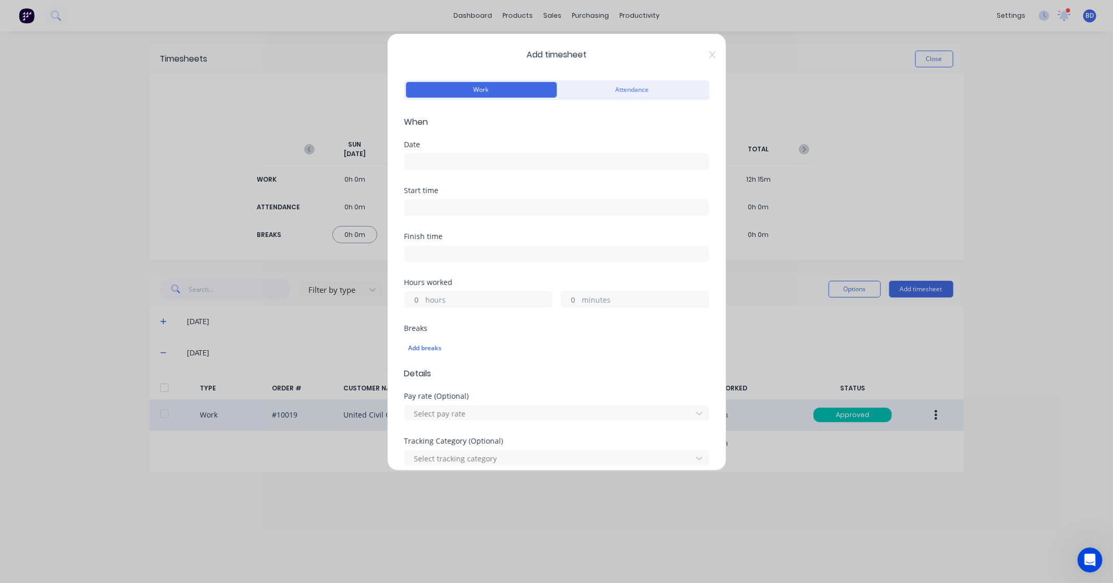
click at [505, 164] on input at bounding box center [557, 162] width 304 height 16
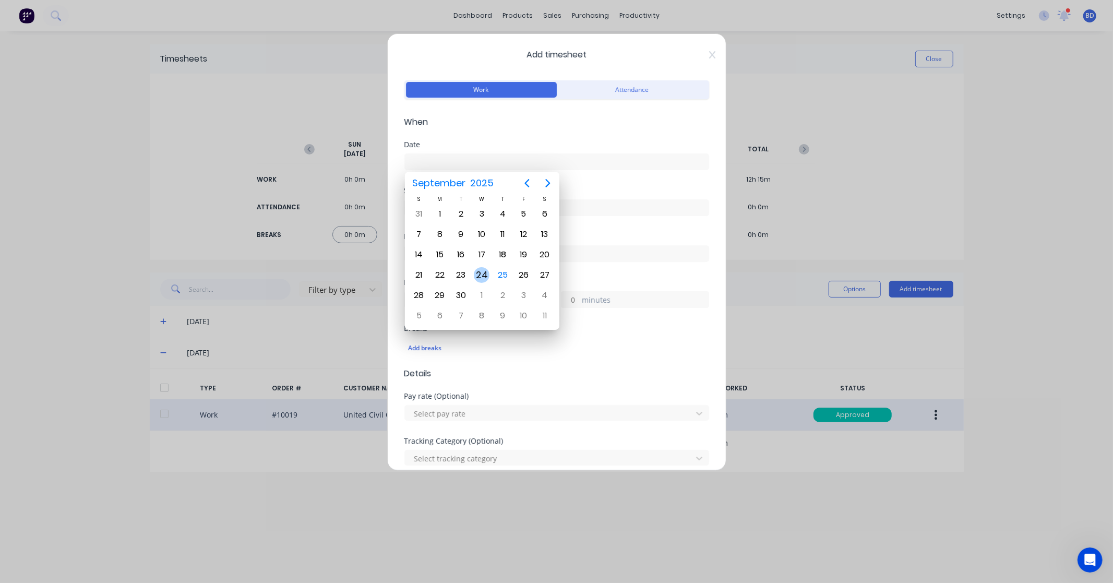
click at [483, 273] on div "24" at bounding box center [482, 275] width 16 height 16
type input "24/09/2025"
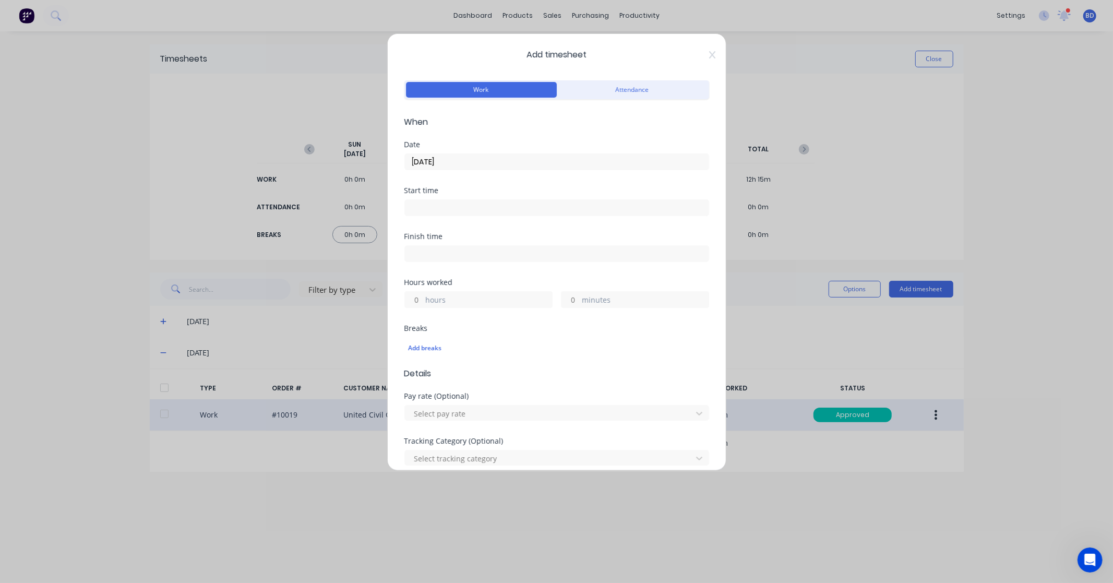
click at [424, 206] on input at bounding box center [557, 208] width 304 height 16
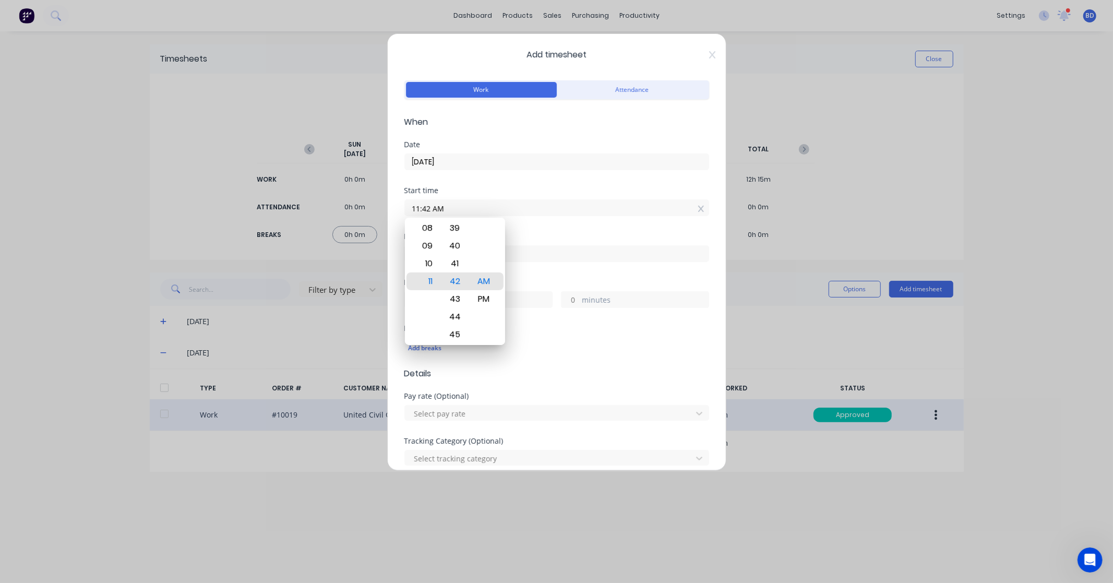
drag, startPoint x: 447, startPoint y: 206, endPoint x: 339, endPoint y: 206, distance: 107.5
click at [339, 206] on div "Add timesheet Work Attendance When Date 24/09/2025 Start time 11:42 AM Finish t…" at bounding box center [556, 291] width 1113 height 583
paste input "8:00"
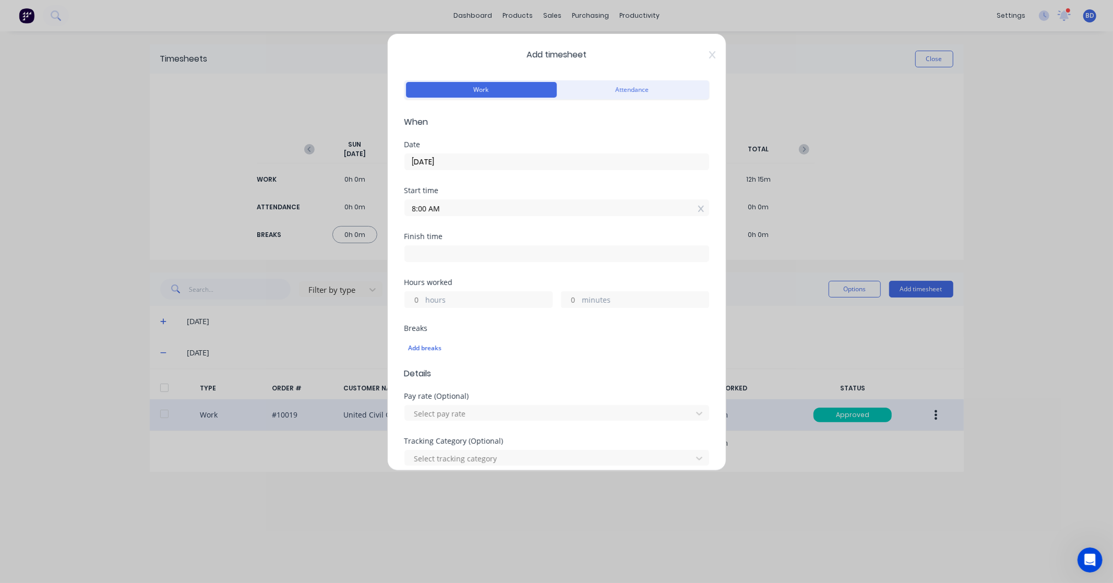
type input "08:00 AM"
click at [451, 253] on input at bounding box center [557, 254] width 304 height 16
type input "11:42 AM"
type input "3"
type input "42"
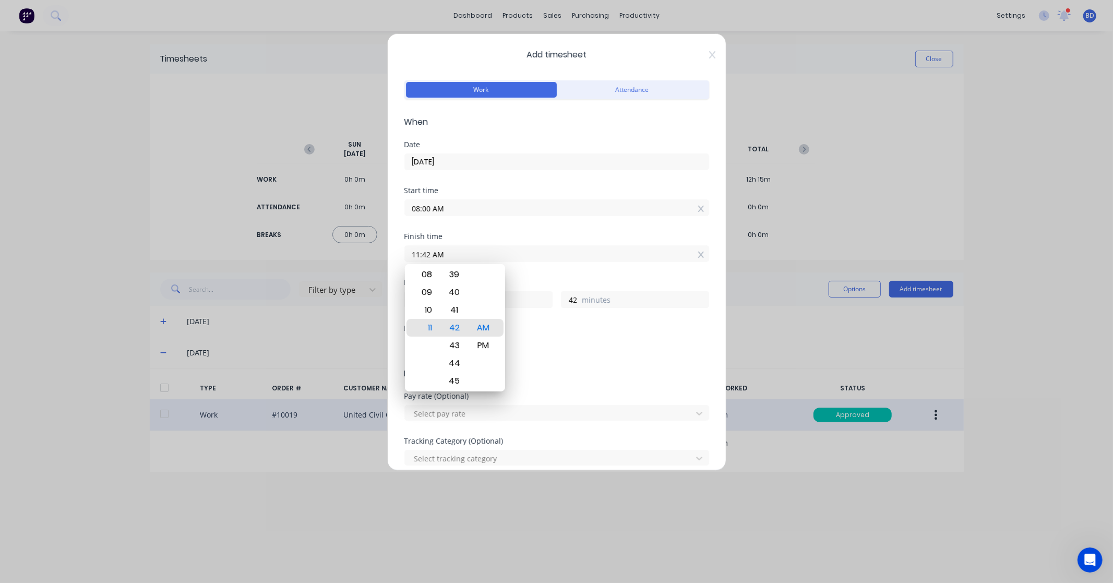
drag, startPoint x: 452, startPoint y: 253, endPoint x: 351, endPoint y: 261, distance: 101.6
click at [351, 261] on div "Add timesheet Work Attendance When Date 24/09/2025 Start time 08:00 AM Finish t…" at bounding box center [556, 291] width 1113 height 583
paste input "9:15"
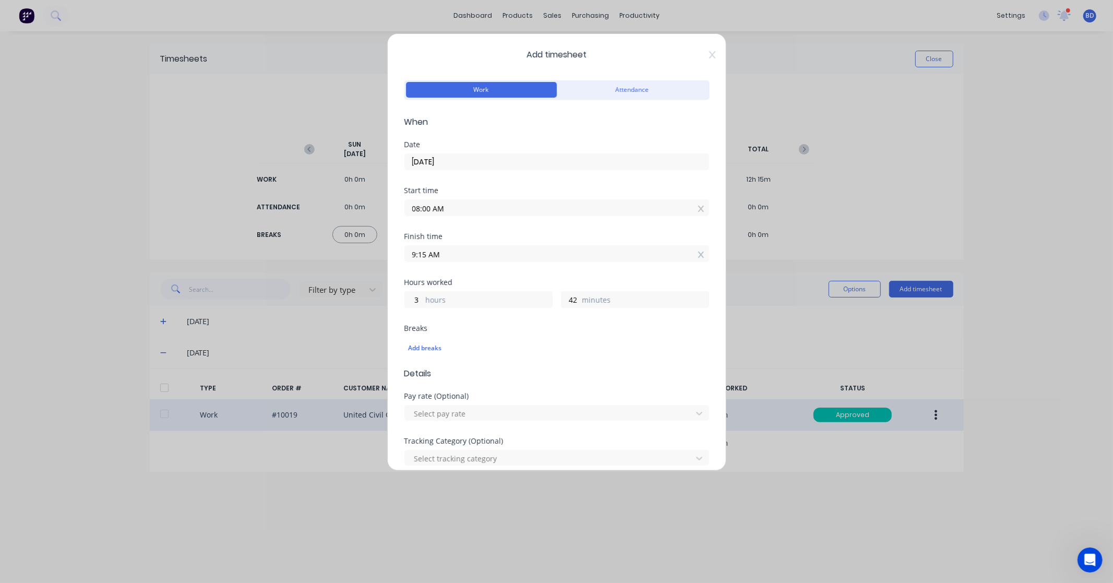
type input "09:15 AM"
type input "1"
type input "15"
click at [487, 272] on div "Finish time 09:15 AM" at bounding box center [556, 256] width 305 height 46
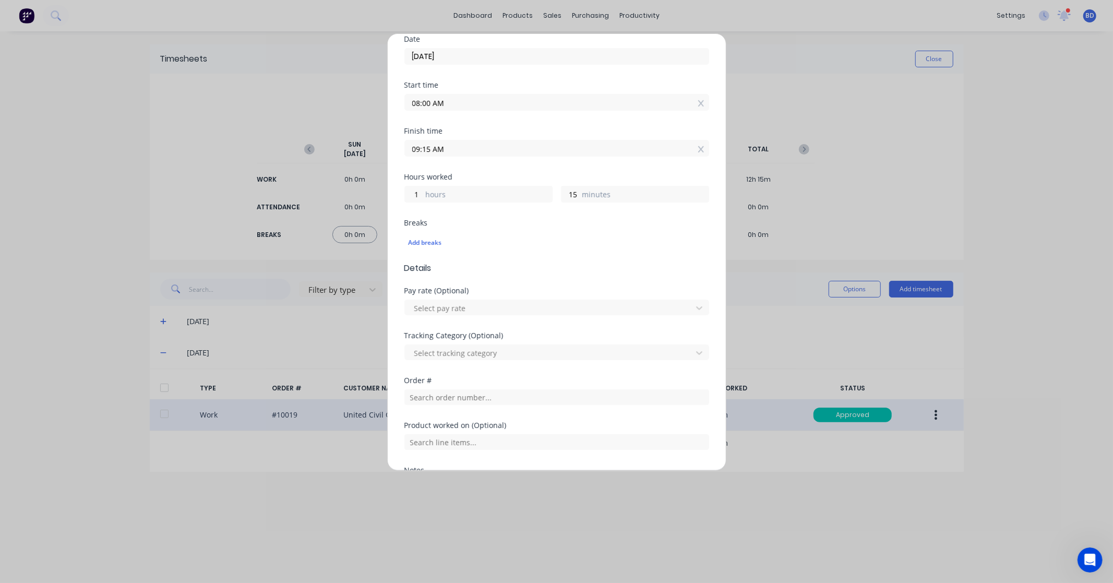
scroll to position [217, 0]
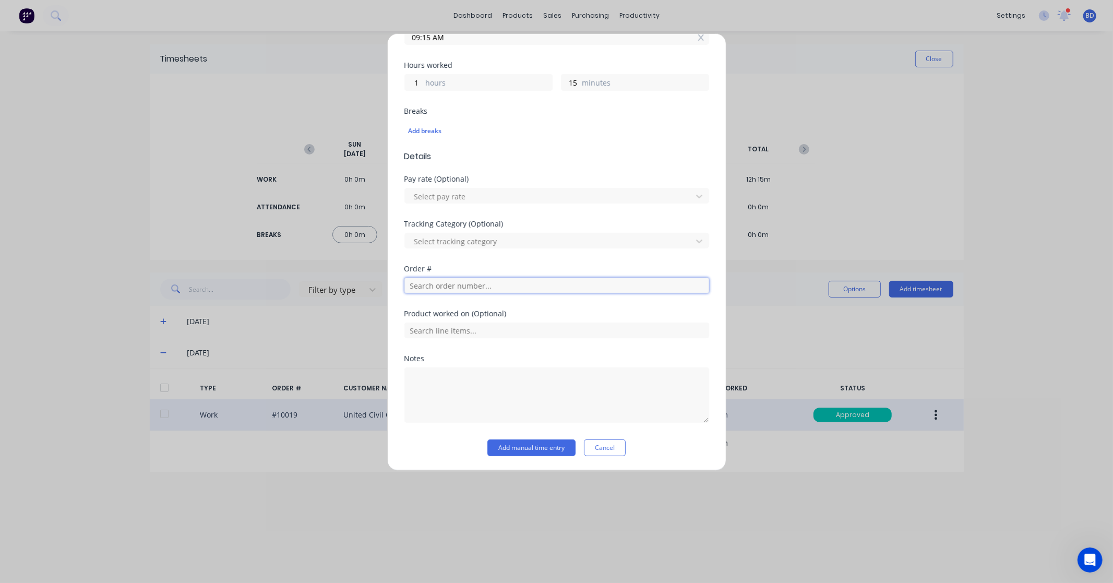
click at [458, 287] on input "text" at bounding box center [556, 286] width 305 height 16
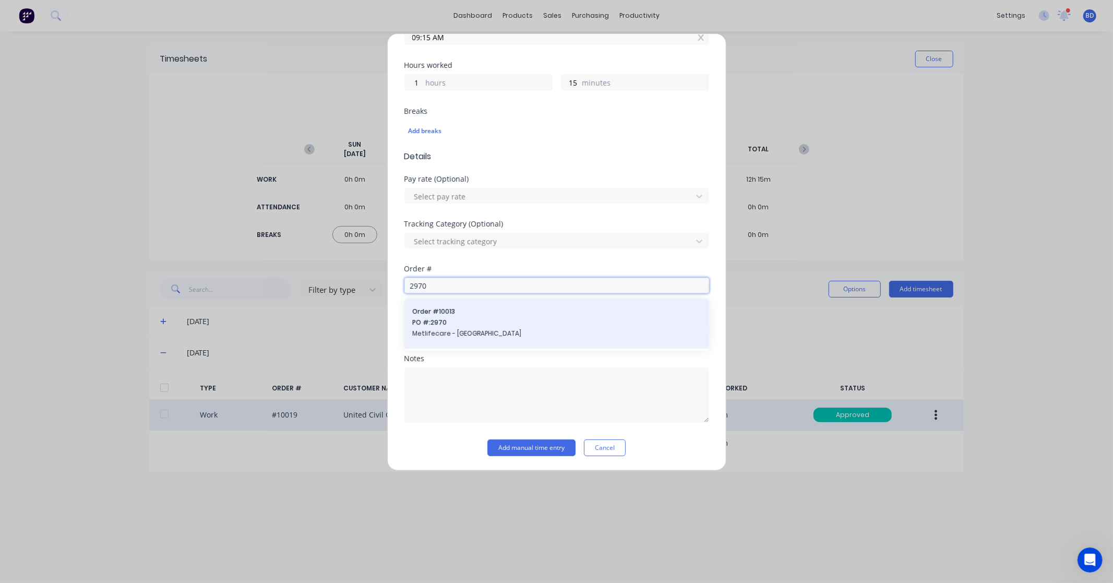
type input "2970"
click at [457, 322] on span "PO #: 2970" at bounding box center [557, 322] width 288 height 9
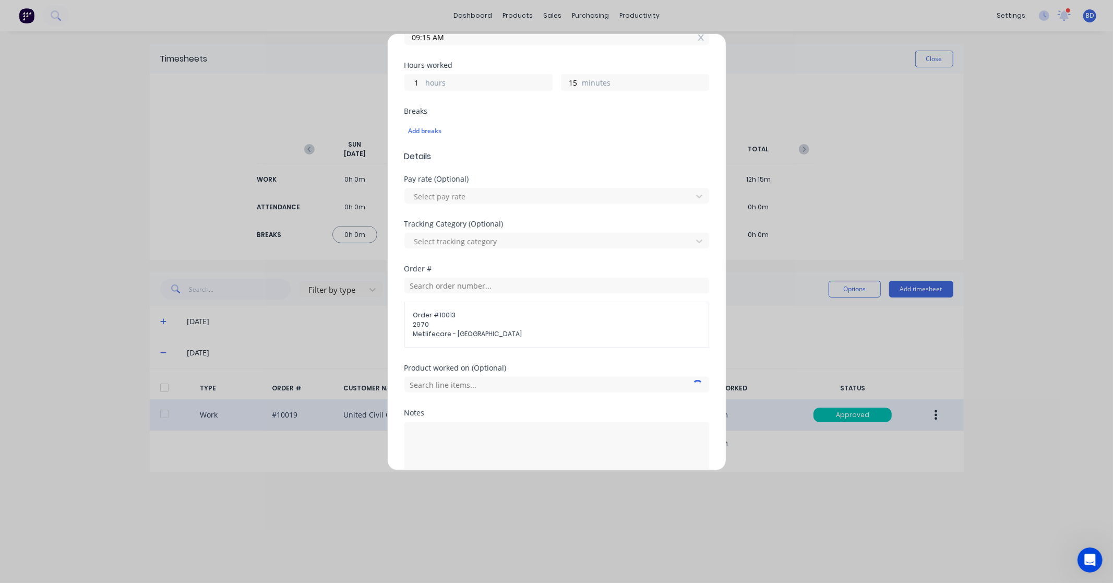
scroll to position [272, 0]
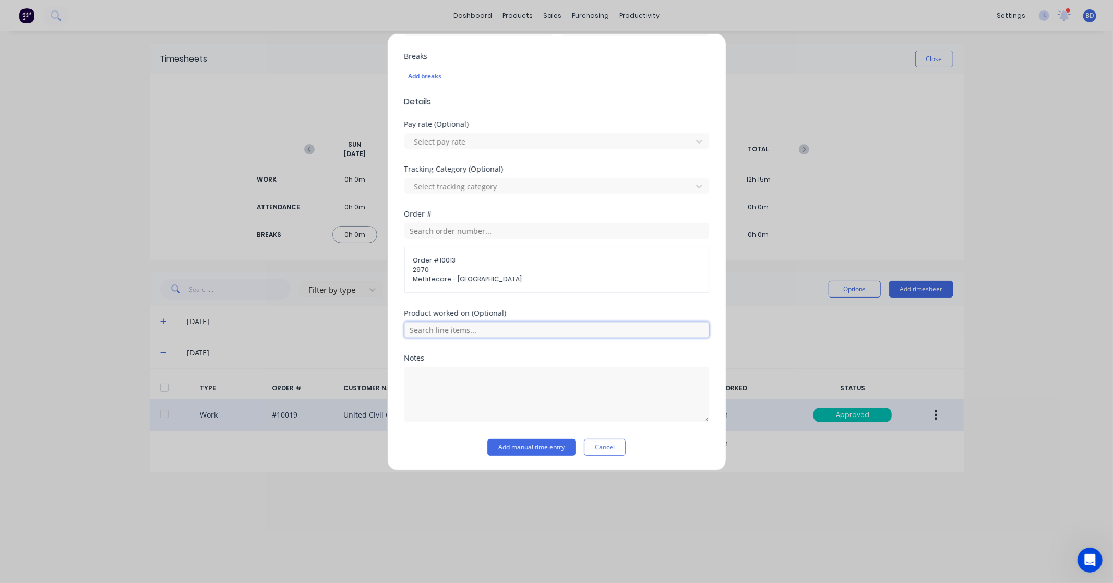
click at [478, 331] on input "text" at bounding box center [556, 330] width 305 height 16
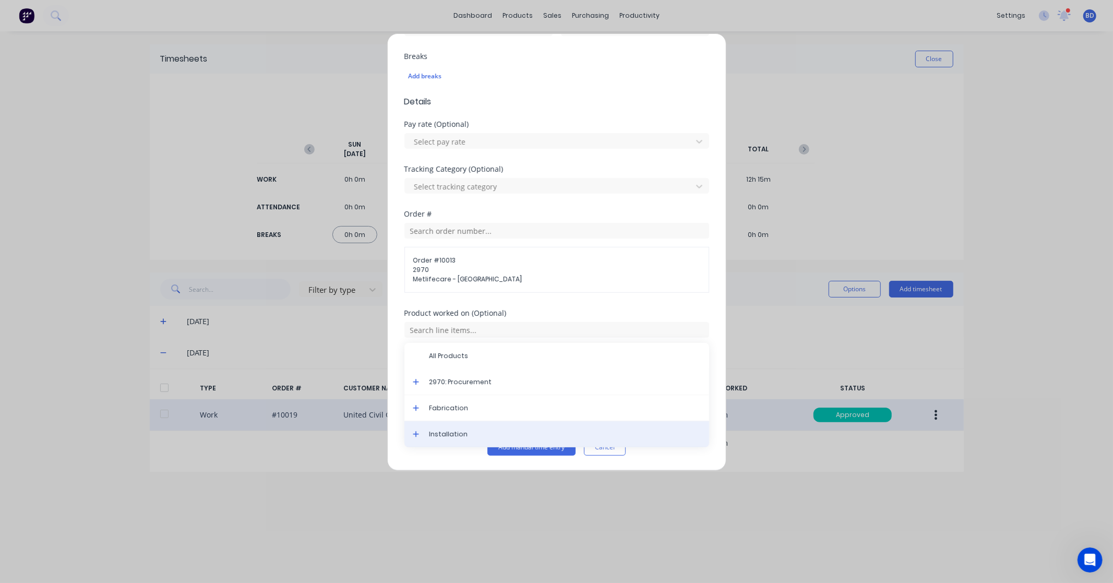
click at [468, 431] on span "Installation" at bounding box center [565, 434] width 271 height 9
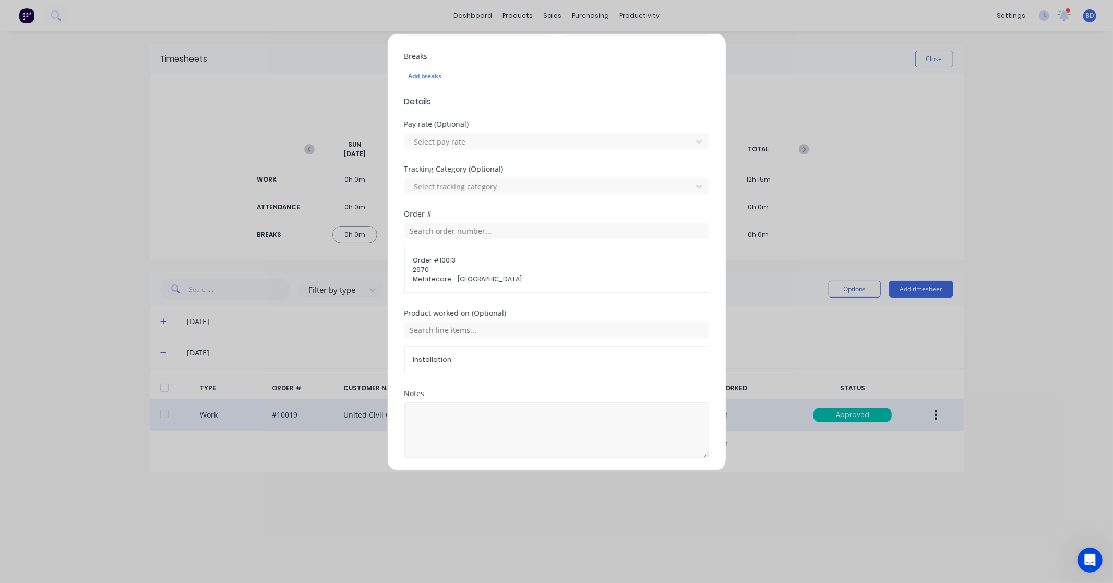
scroll to position [308, 0]
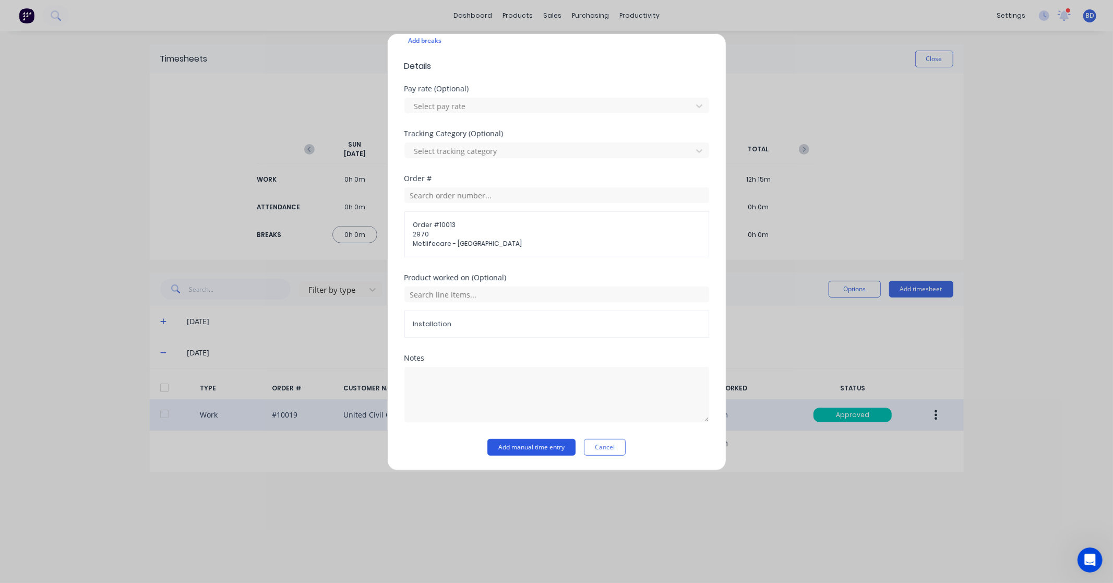
click at [535, 451] on button "Add manual time entry" at bounding box center [531, 447] width 88 height 17
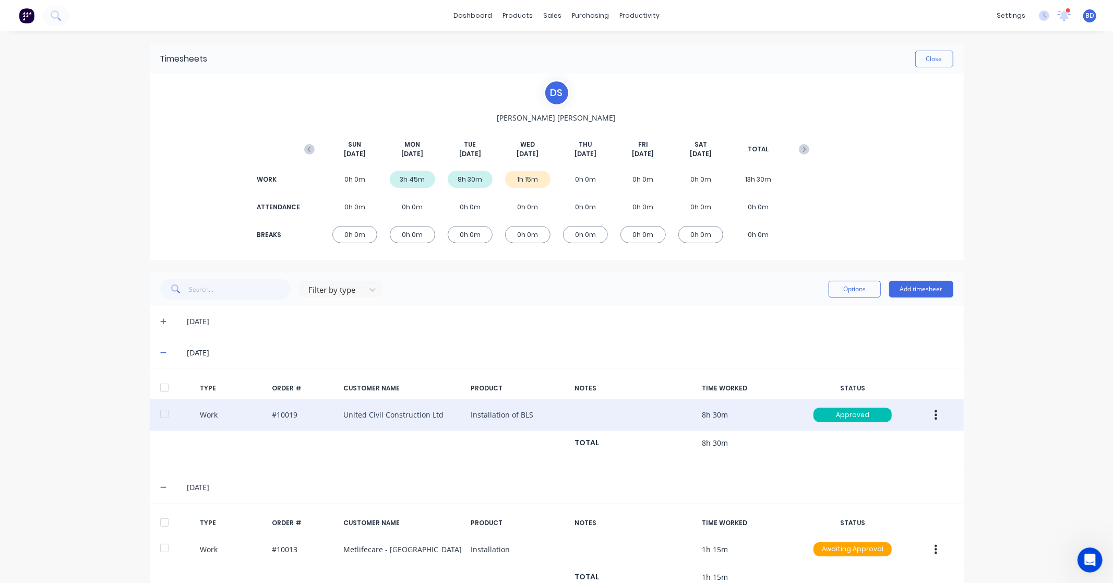
scroll to position [39, 0]
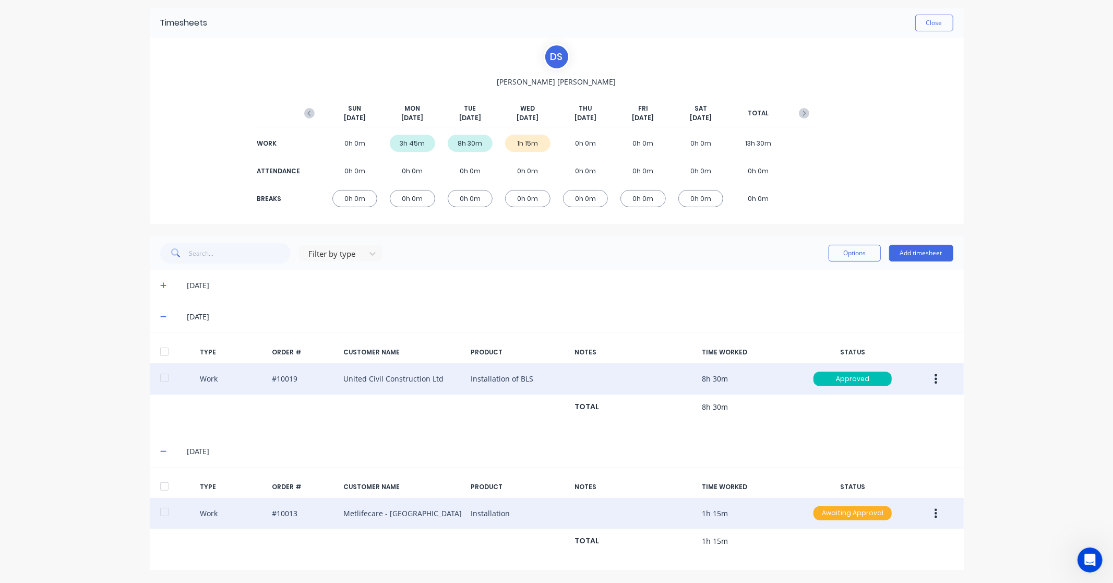
click at [853, 512] on div "Awaiting Approval" at bounding box center [853, 513] width 78 height 15
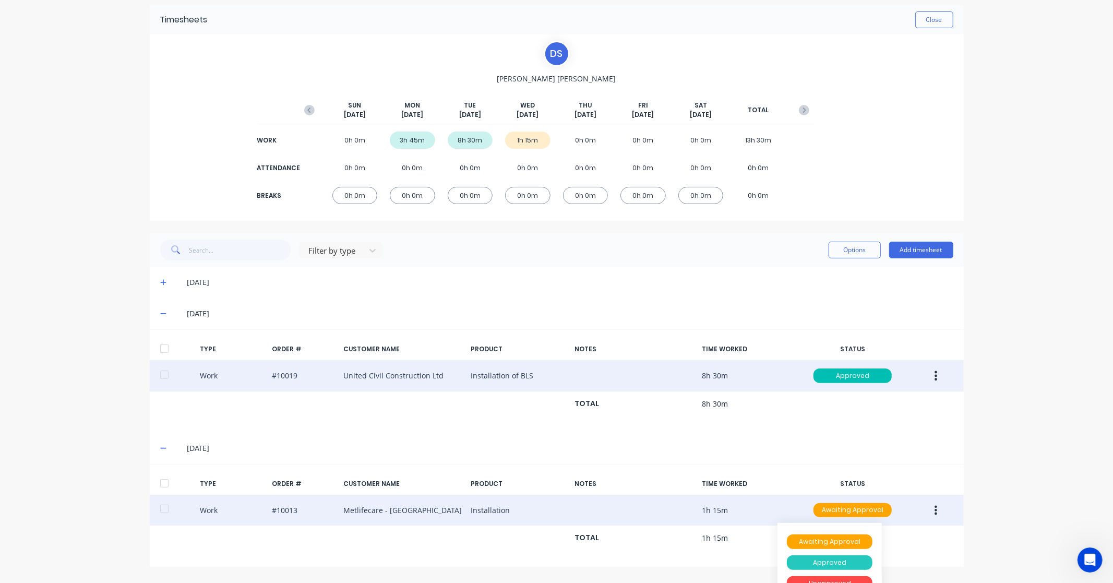
click at [837, 564] on div "Approved" at bounding box center [830, 562] width 86 height 15
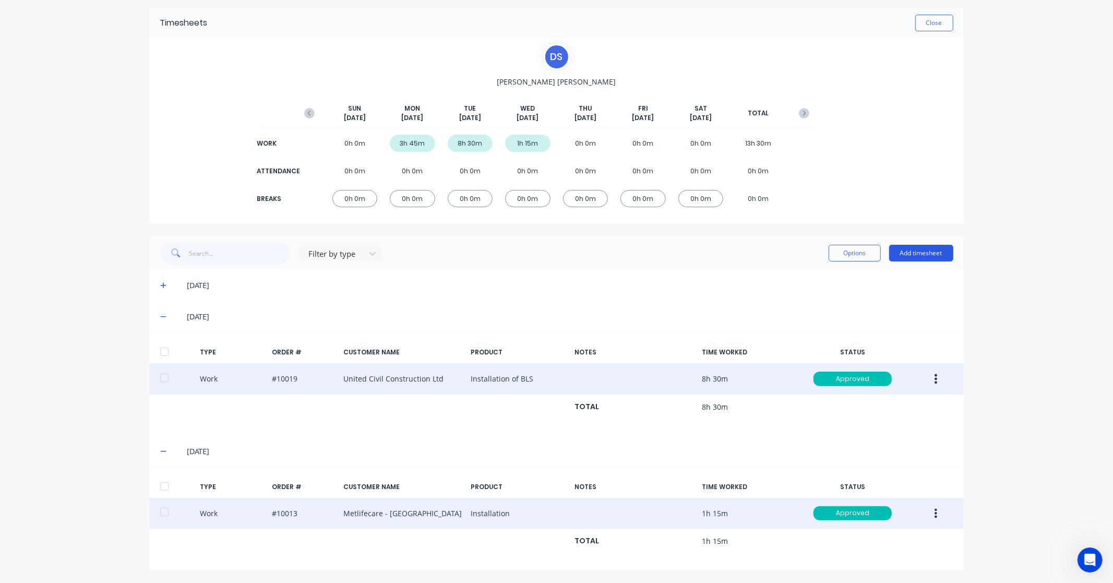
click at [927, 256] on button "Add timesheet" at bounding box center [921, 253] width 64 height 17
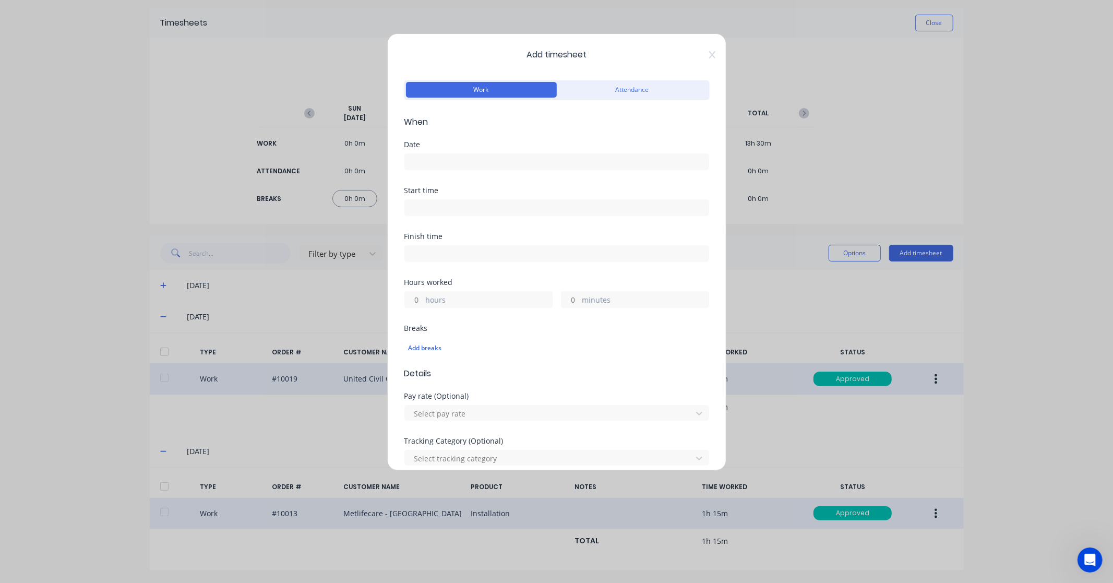
click at [426, 159] on input at bounding box center [557, 162] width 304 height 16
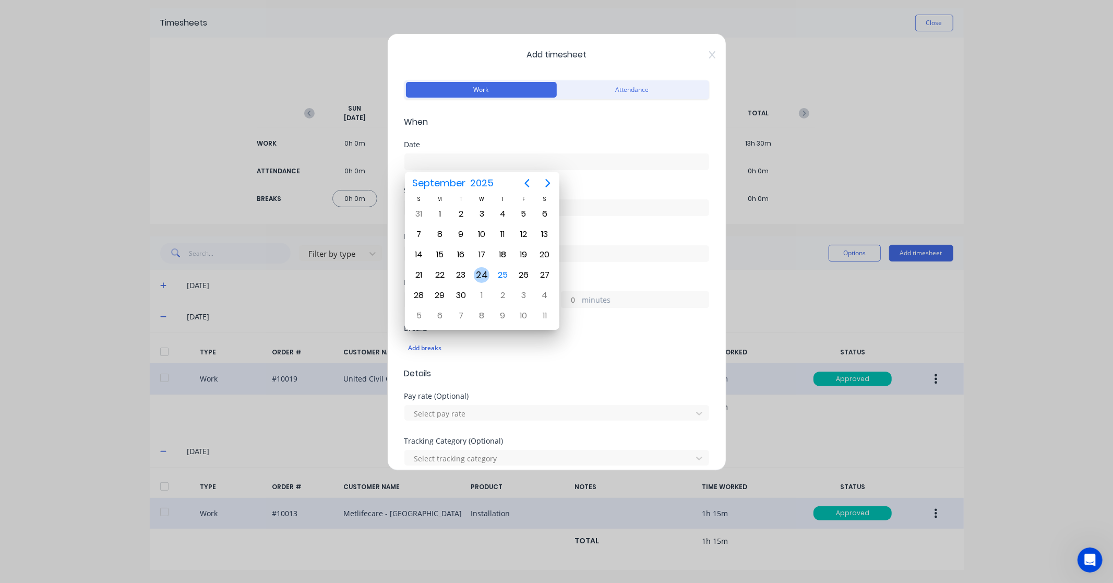
click at [484, 269] on div "24" at bounding box center [482, 275] width 16 height 16
type input "24/09/2025"
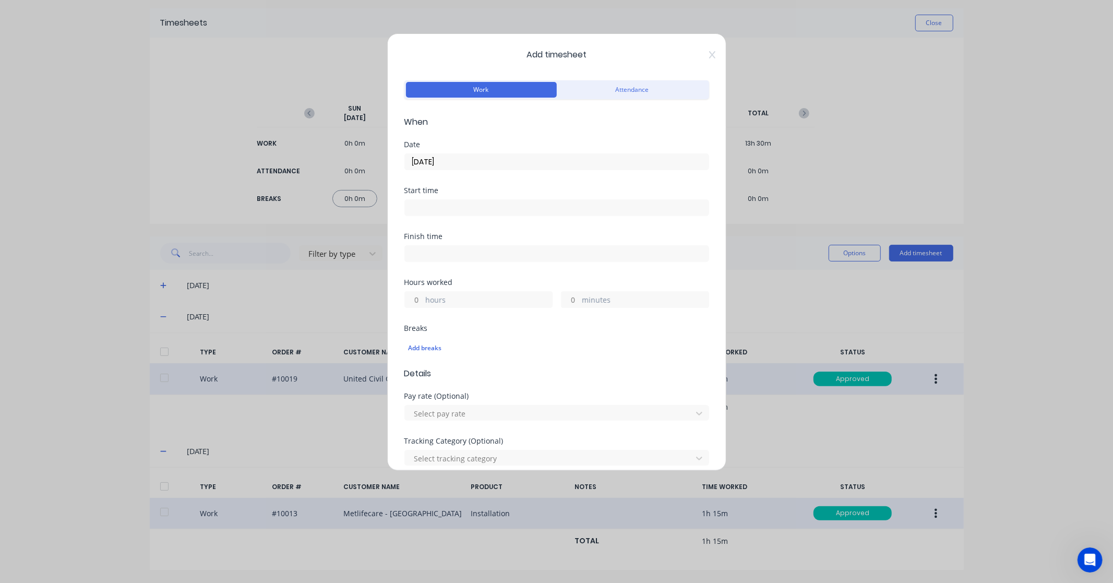
click at [446, 204] on input at bounding box center [557, 208] width 304 height 16
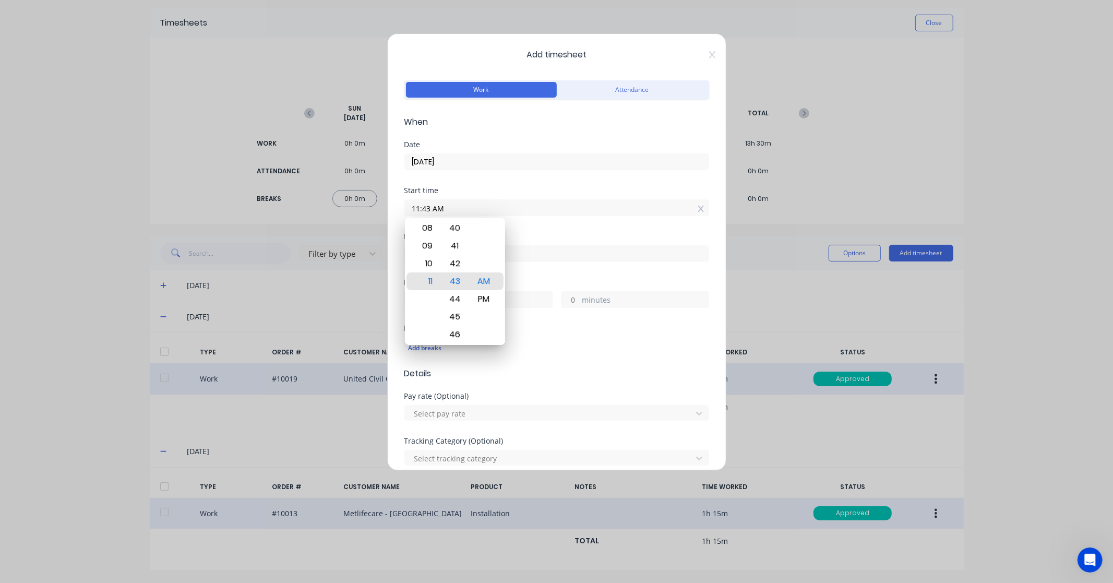
drag, startPoint x: 462, startPoint y: 204, endPoint x: 358, endPoint y: 204, distance: 104.9
click at [358, 204] on div "Add timesheet Work Attendance When Date 24/09/2025 Start time 11:43 AM Finish t…" at bounding box center [556, 291] width 1113 height 583
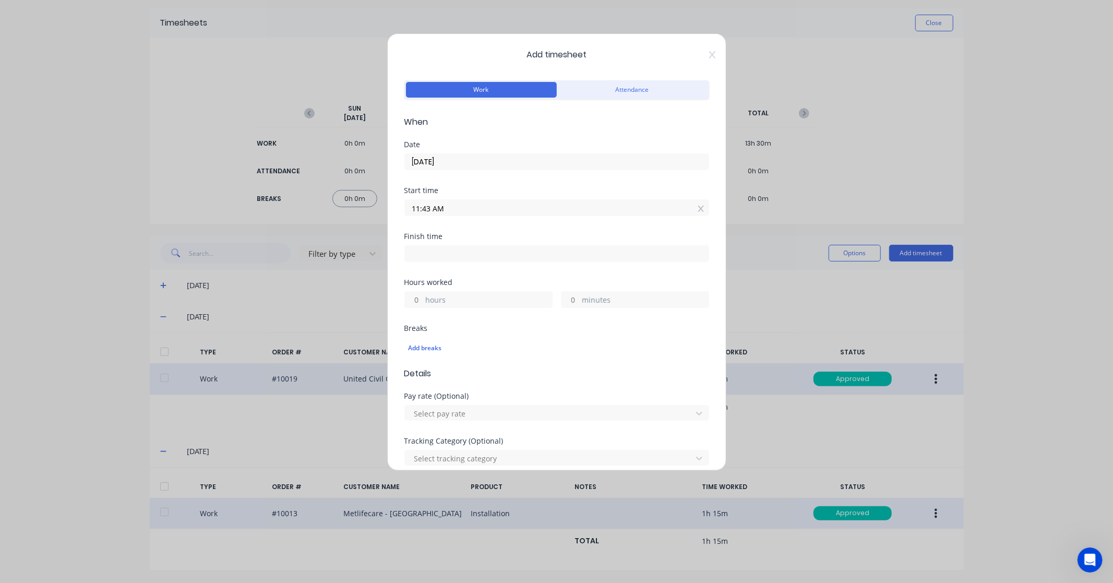
paste input "9:15"
type input "09:15 AM"
click at [418, 251] on input at bounding box center [557, 254] width 304 height 16
type input "11:43 AM"
type input "2"
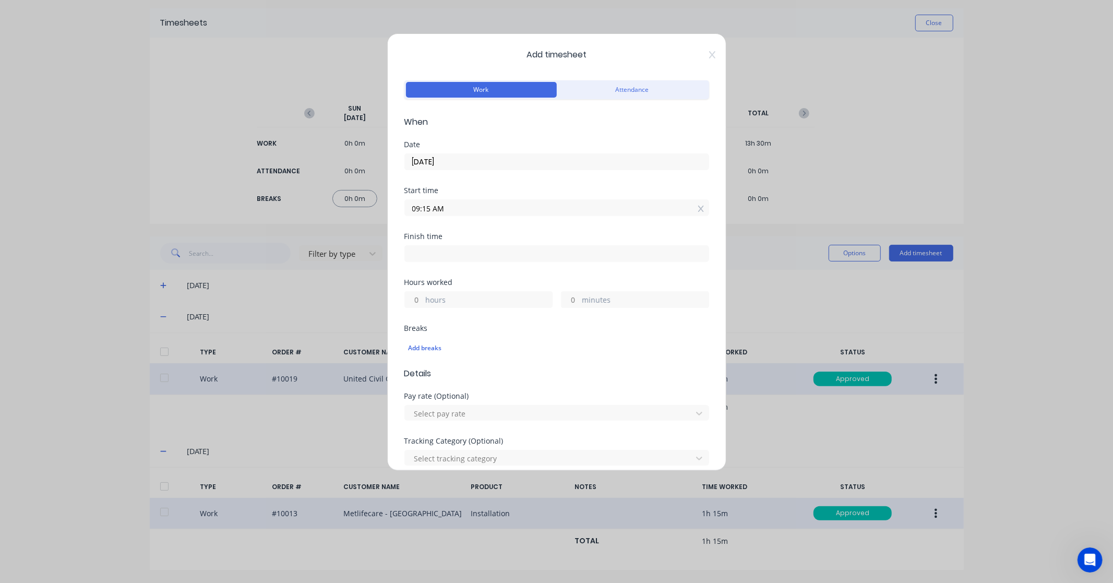
type input "28"
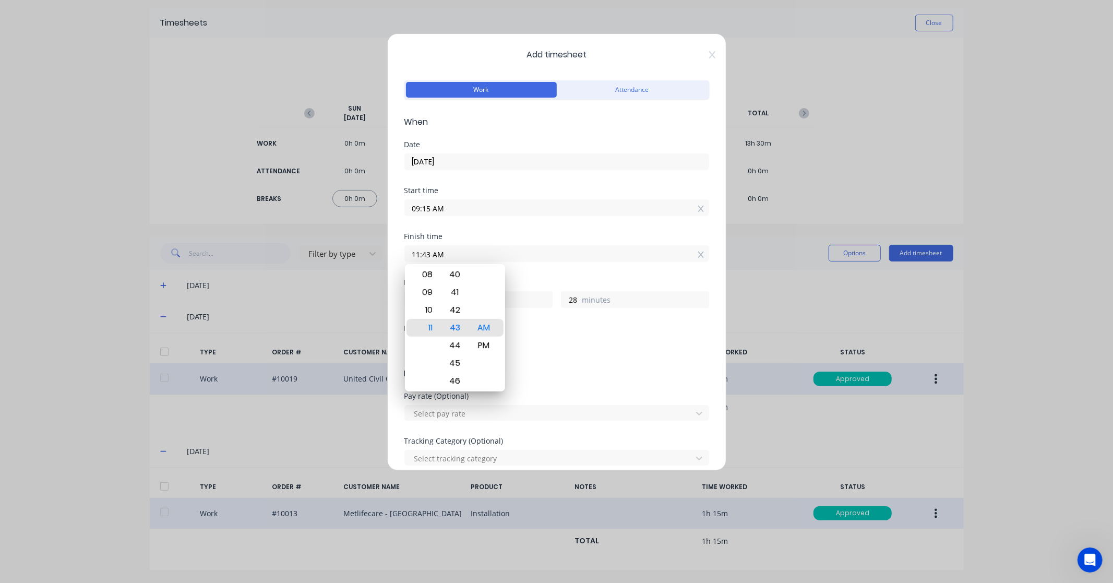
drag, startPoint x: 447, startPoint y: 258, endPoint x: 381, endPoint y: 254, distance: 66.4
click at [381, 254] on div "Add timesheet Work Attendance When Date 24/09/2025 Start time 09:15 AM Finish t…" at bounding box center [556, 291] width 1113 height 583
paste input ":00 P"
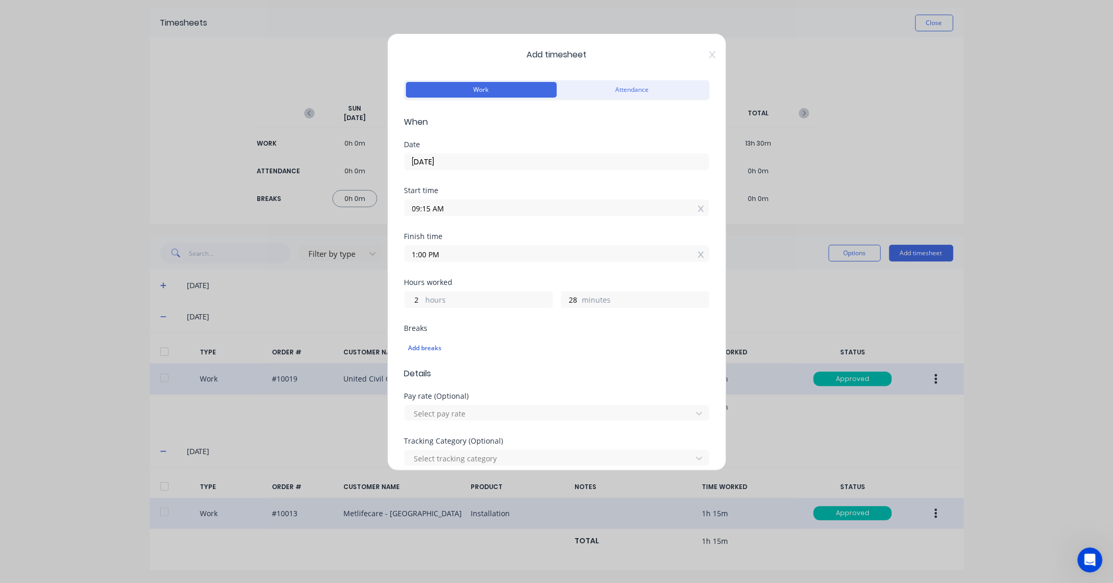
type input "01:00 PM"
type input "3"
type input "45"
click at [496, 278] on div "Finish time 01:00 PM" at bounding box center [556, 256] width 305 height 46
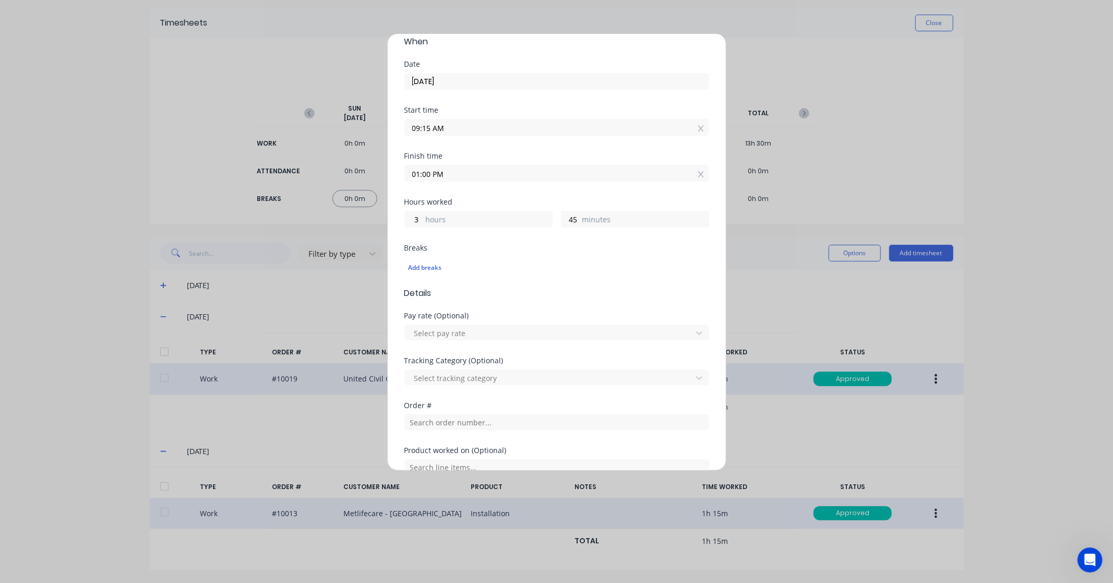
scroll to position [43, 0]
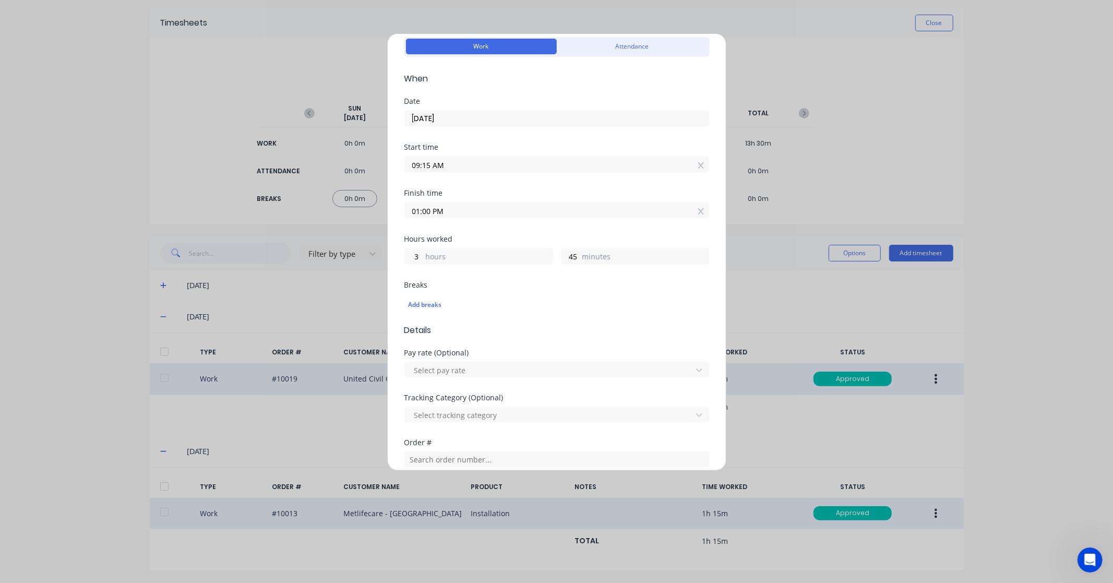
drag, startPoint x: 475, startPoint y: 213, endPoint x: 235, endPoint y: 203, distance: 240.3
click at [235, 203] on div "Add timesheet Work Attendance When Date 24/09/2025 Start time 09:15 AM Finish t…" at bounding box center [556, 291] width 1113 height 583
click at [436, 307] on div "Add breaks" at bounding box center [557, 305] width 296 height 14
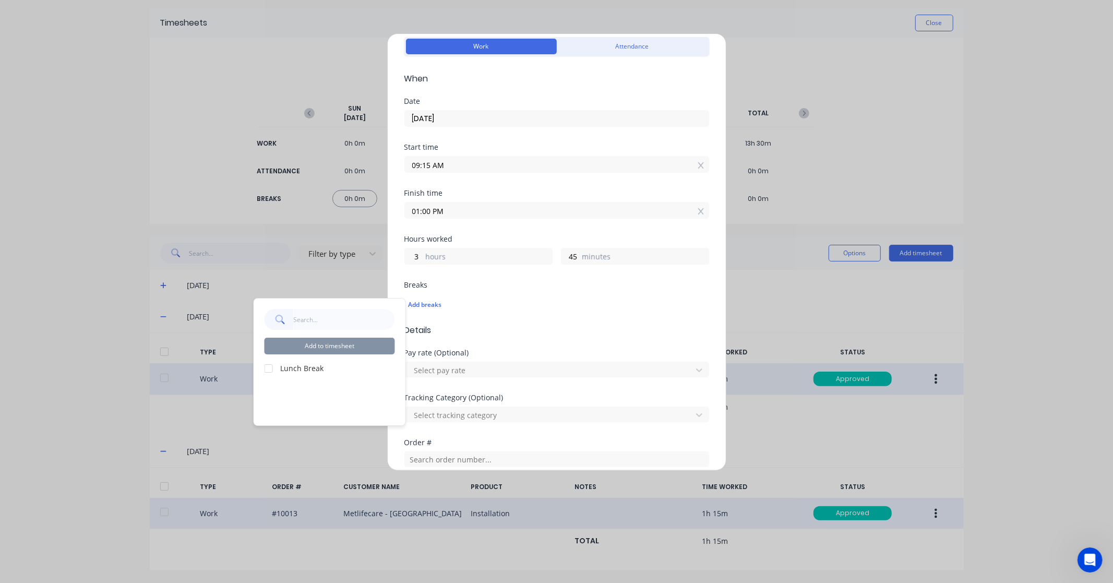
click at [284, 369] on label "Lunch Break" at bounding box center [338, 368] width 114 height 11
click at [267, 369] on div at bounding box center [268, 368] width 21 height 21
click at [323, 348] on button "Add to timesheet" at bounding box center [330, 346] width 130 height 17
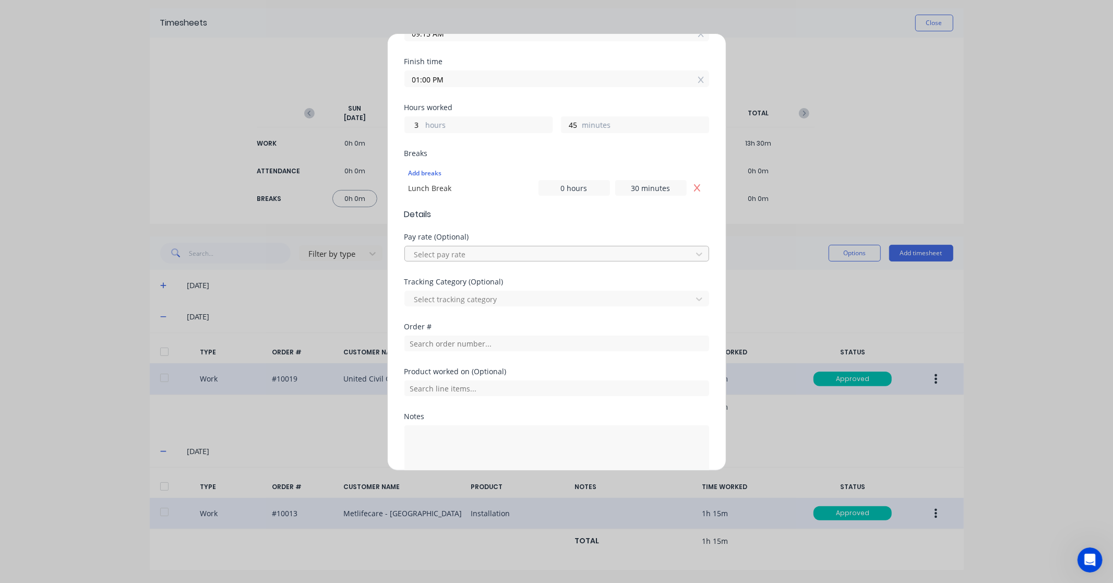
scroll to position [233, 0]
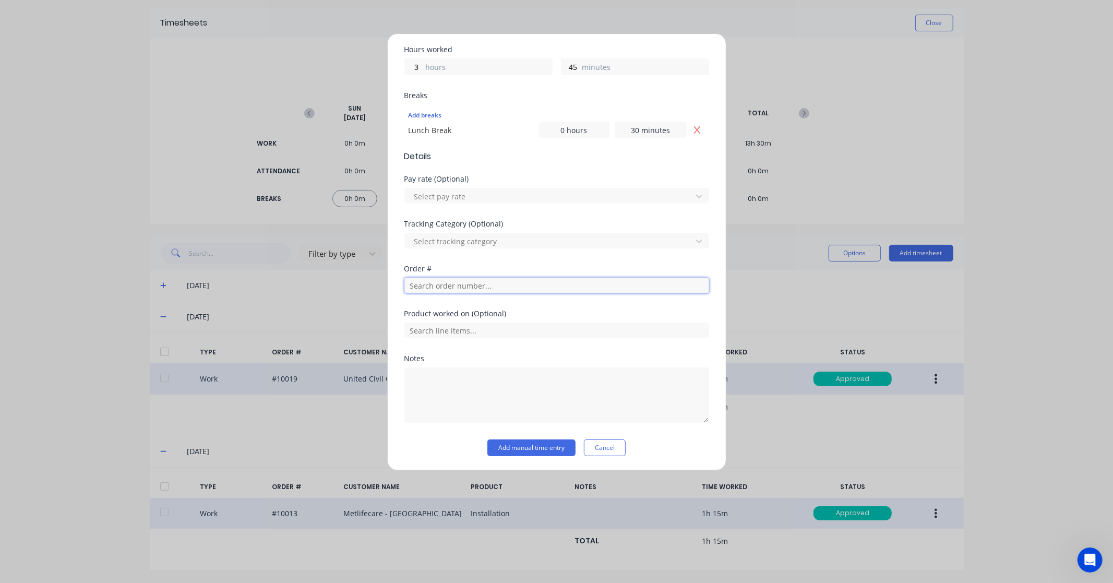
click at [430, 291] on input "text" at bounding box center [556, 286] width 305 height 16
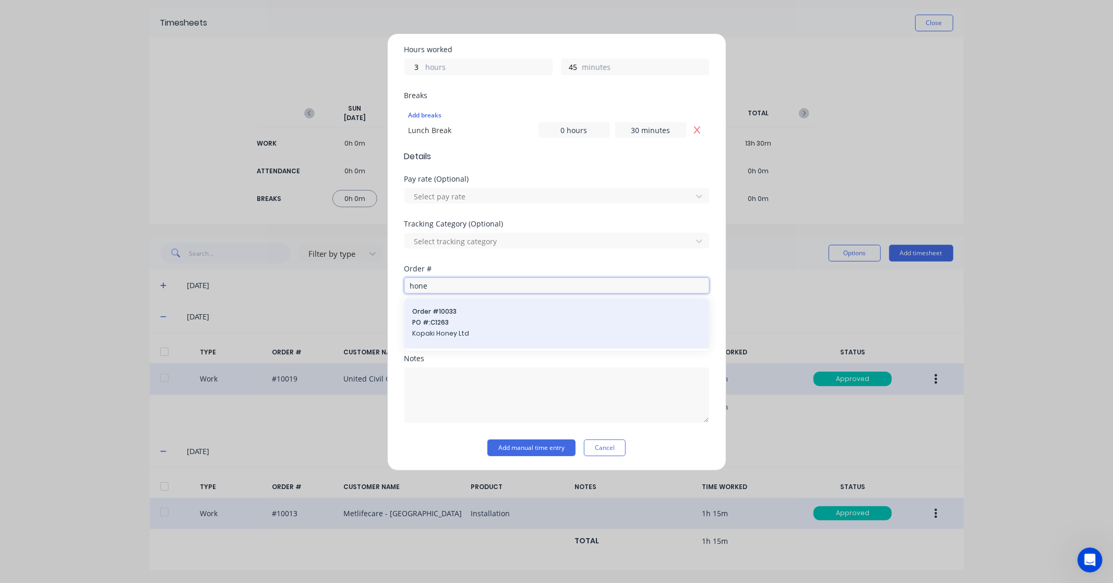
type input "hone"
click at [454, 329] on span "Kopaki Honey Ltd" at bounding box center [557, 333] width 288 height 9
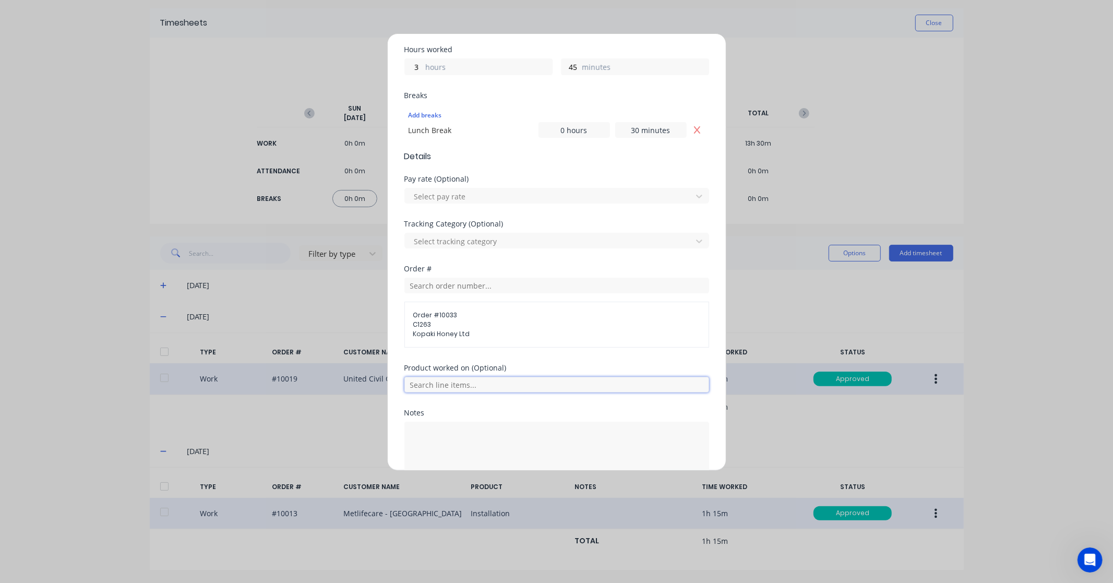
click at [471, 379] on input "text" at bounding box center [556, 385] width 305 height 16
click at [467, 435] on span "2 honey lifting frames and trailer repair works" at bounding box center [565, 436] width 271 height 9
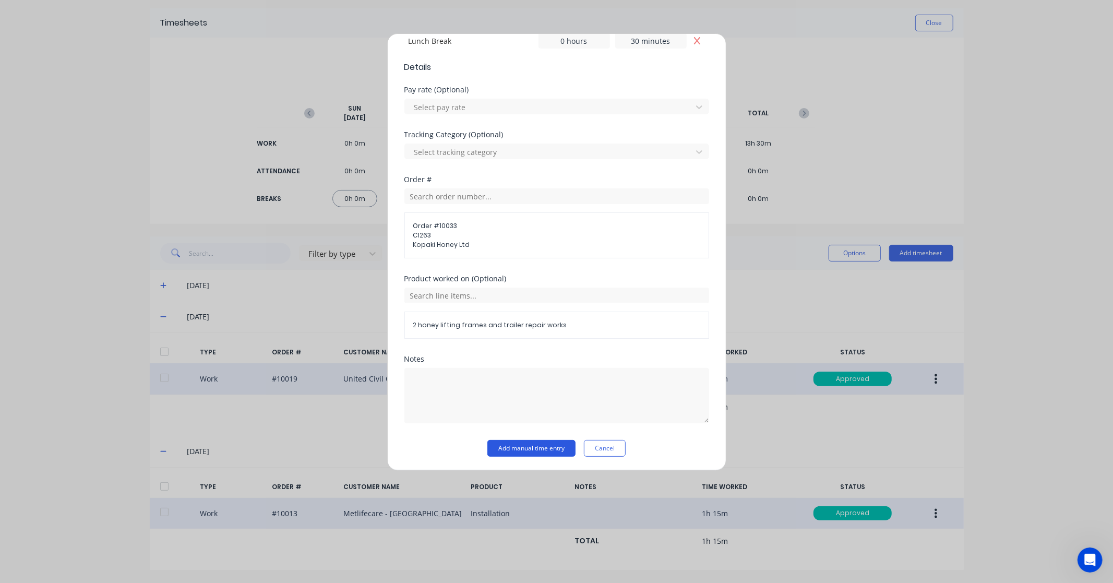
scroll to position [324, 0]
click at [541, 447] on button "Add manual time entry" at bounding box center [531, 447] width 88 height 17
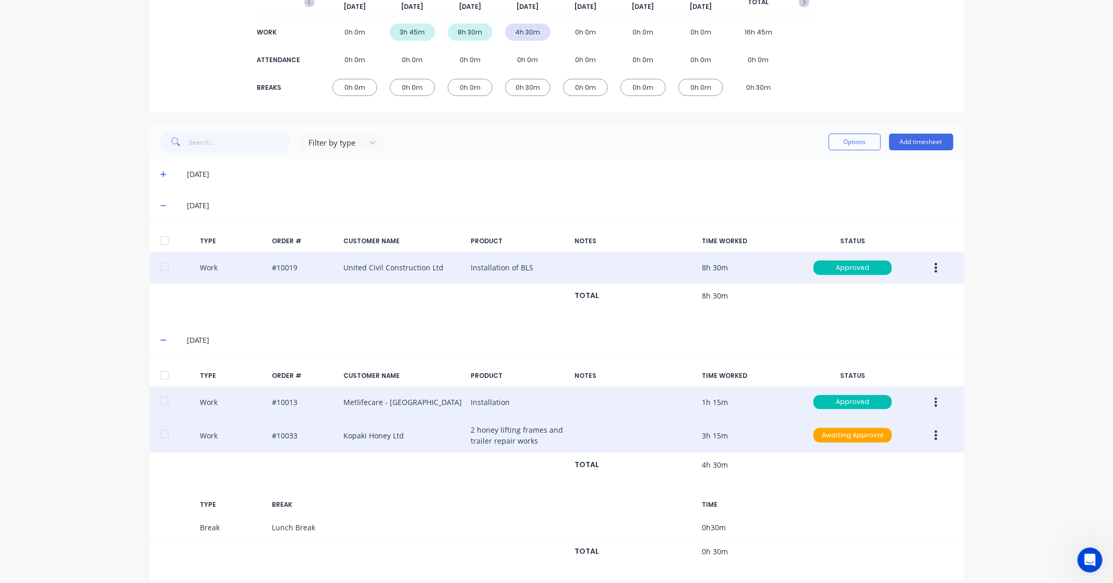
scroll to position [161, 0]
